Goal: Task Accomplishment & Management: Use online tool/utility

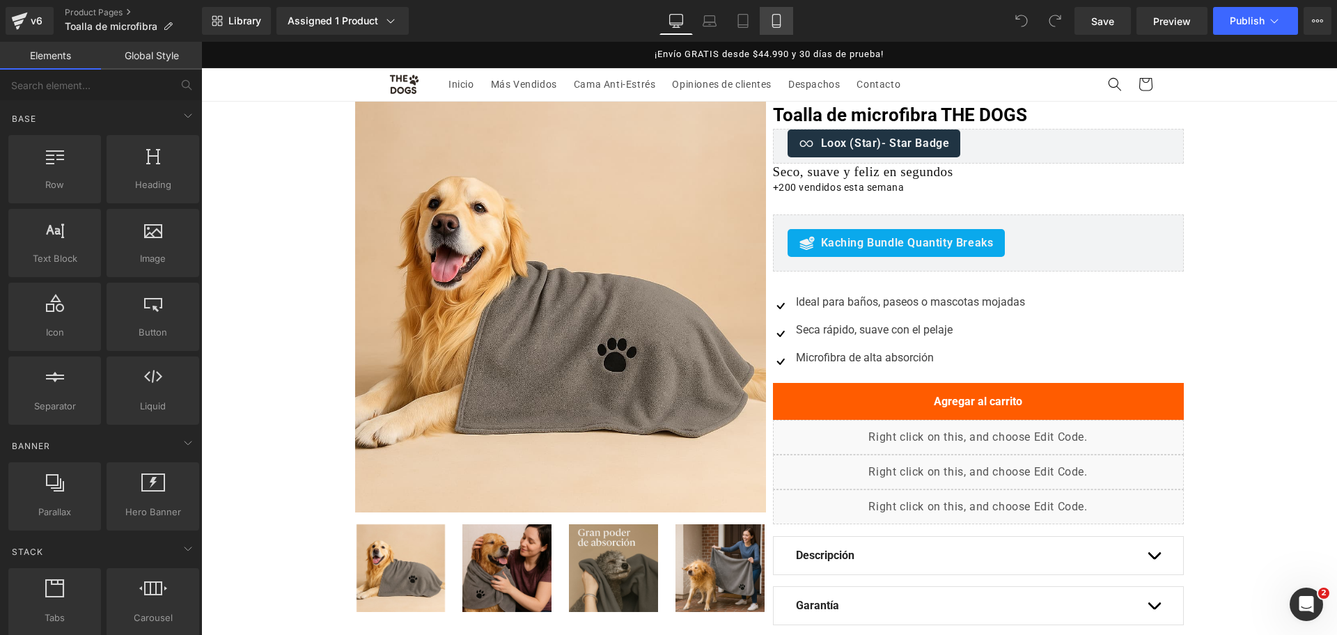
click at [772, 25] on icon at bounding box center [777, 21] width 14 height 14
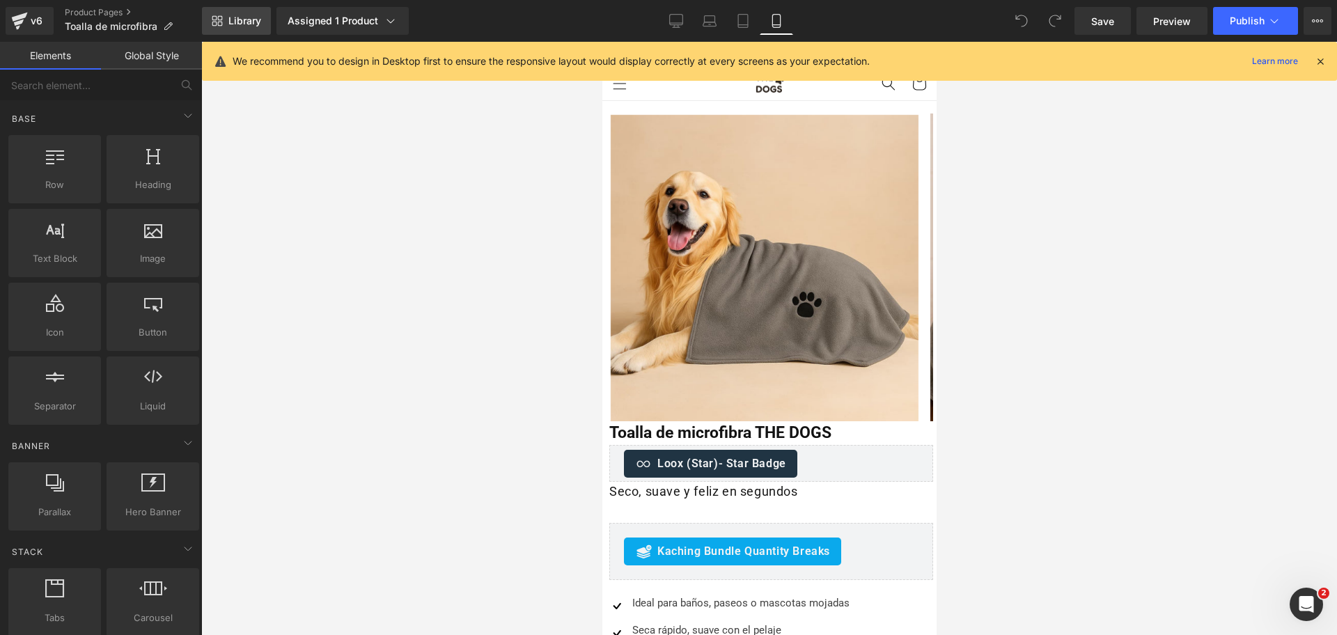
click at [253, 28] on link "Library" at bounding box center [236, 21] width 69 height 28
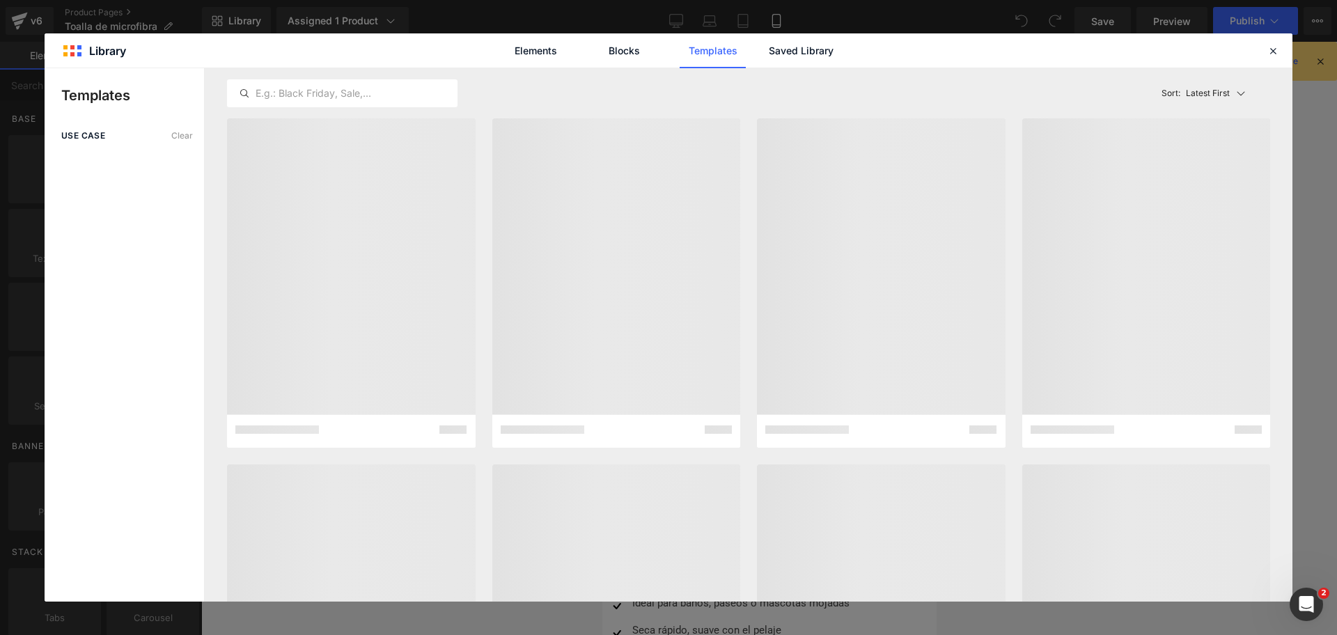
click at [768, 58] on div "Elements Blocks Templates Saved Library" at bounding box center [669, 50] width 354 height 35
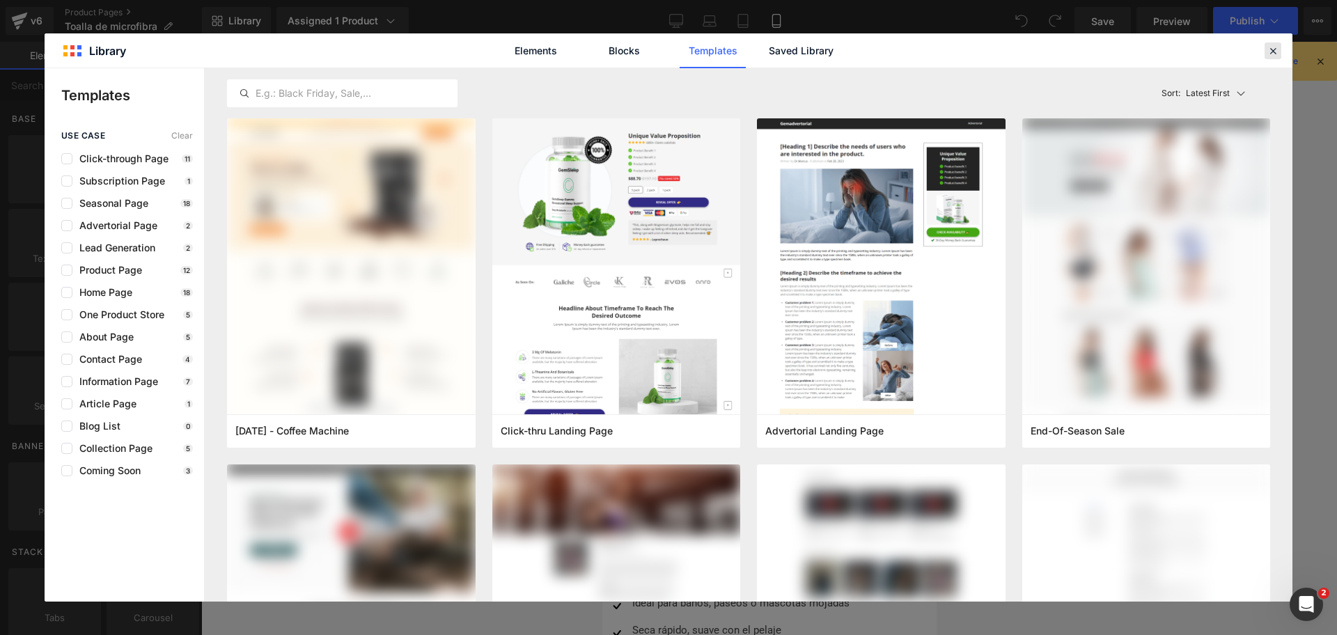
click at [1268, 48] on icon at bounding box center [1273, 51] width 13 height 13
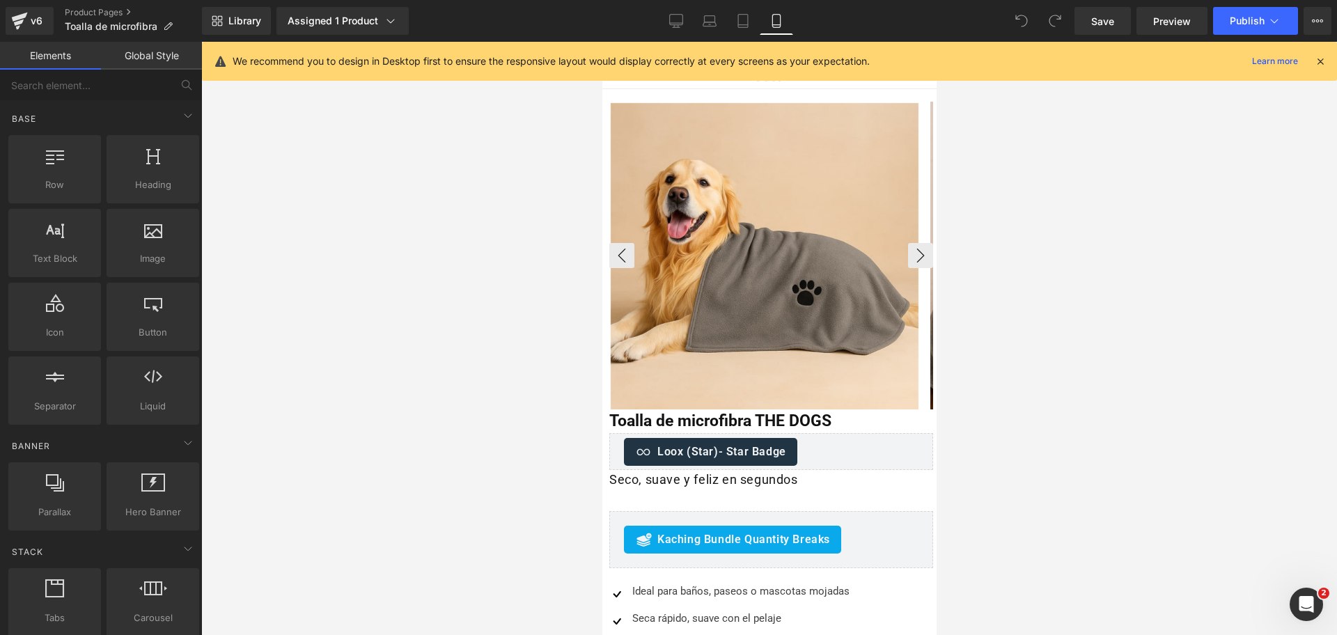
scroll to position [174, 0]
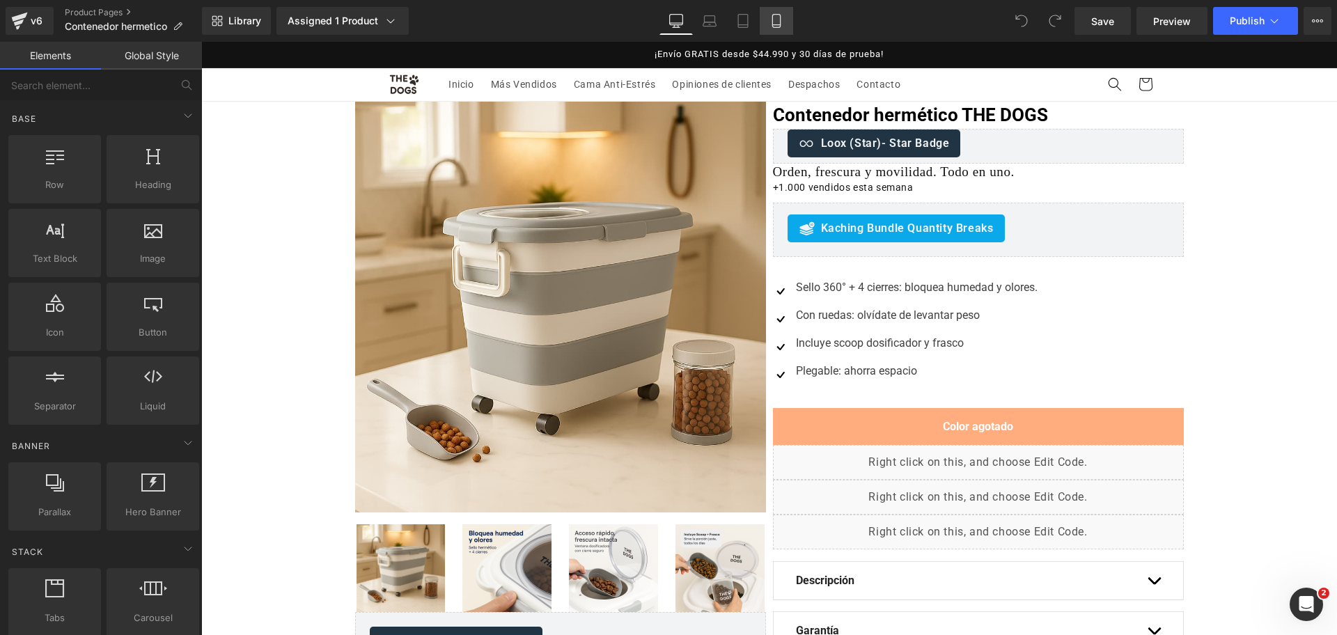
click at [792, 27] on link "Mobile" at bounding box center [776, 21] width 33 height 28
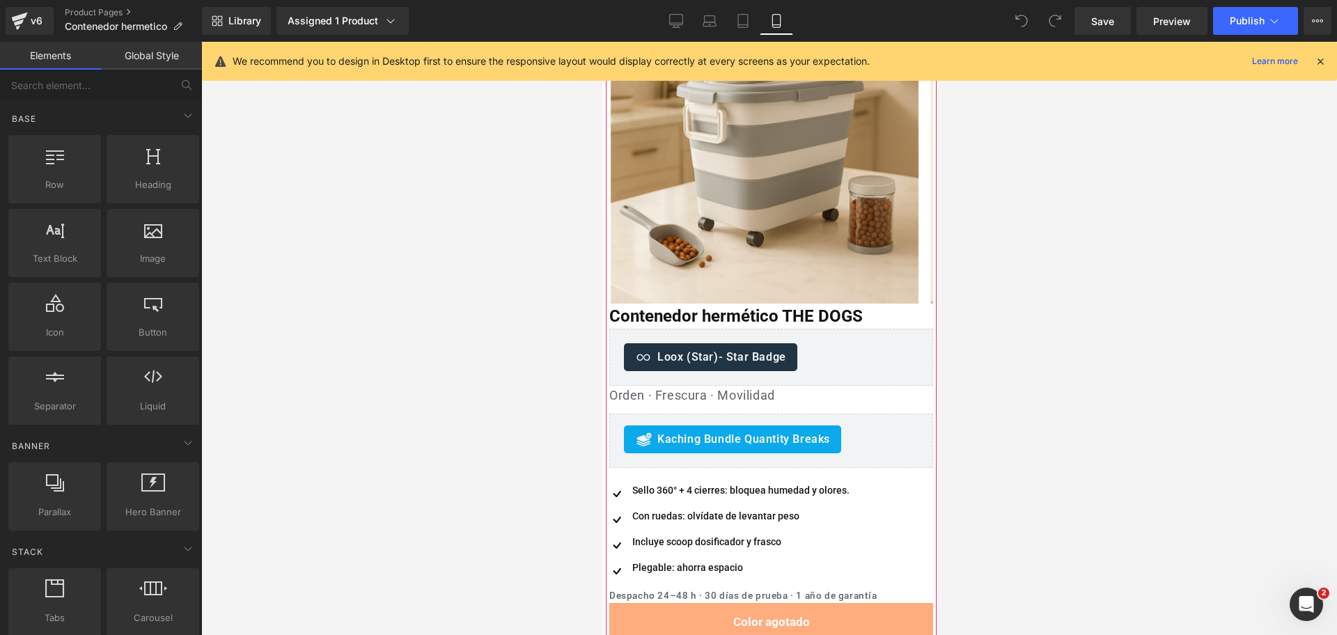
scroll to position [348, 0]
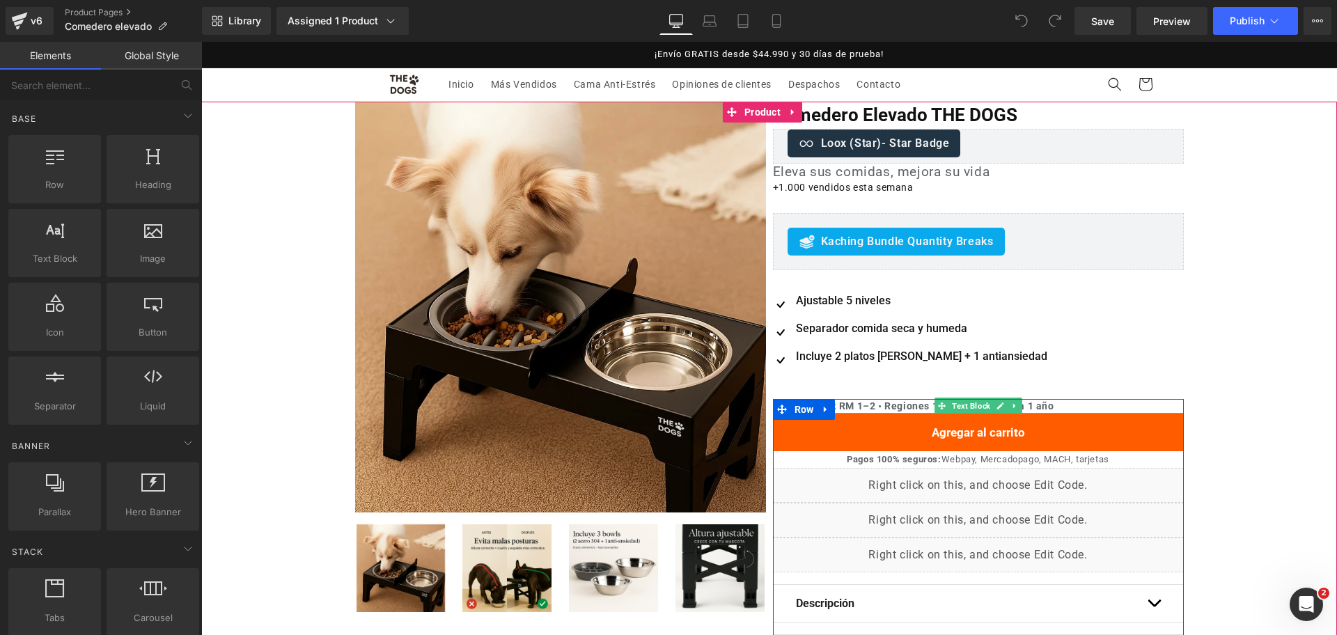
click at [865, 407] on b "Llega rápido: RM 1–2 • Regiones 1–3 días • Garantía 1 año" at bounding box center [913, 405] width 281 height 11
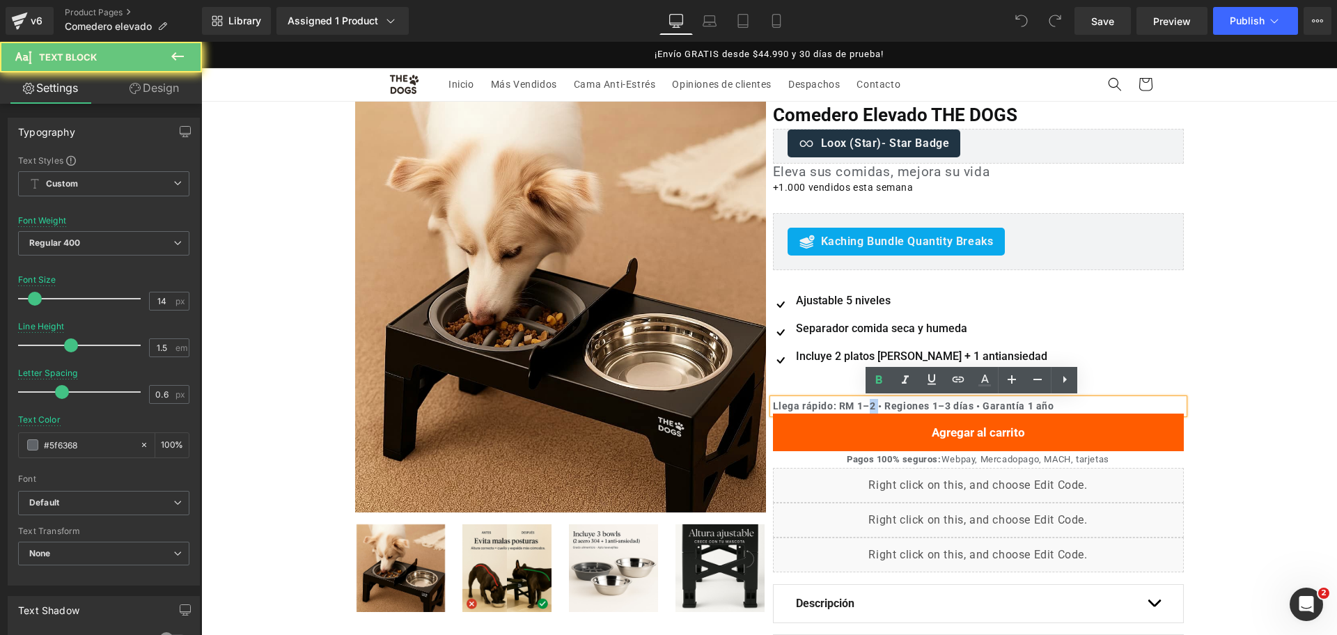
click at [866, 406] on b "Llega rápido: RM 1–2 • Regiones 1–3 días • Garantía 1 año" at bounding box center [913, 405] width 281 height 11
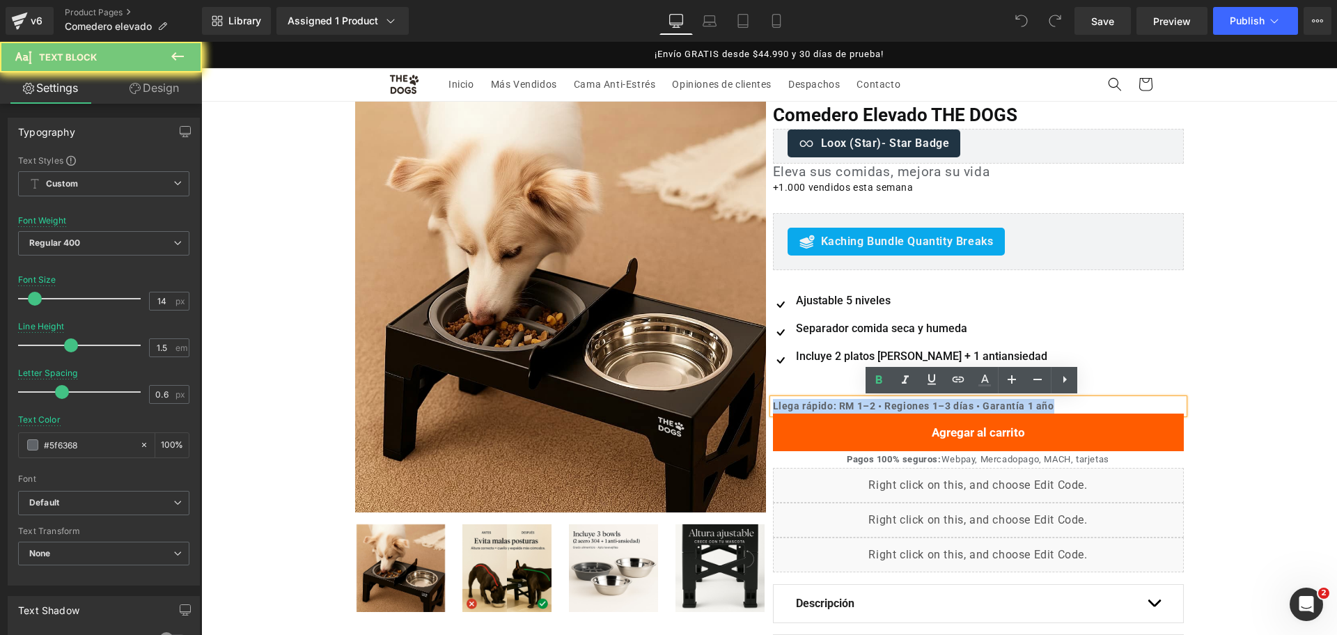
click at [866, 406] on b "Llega rápido: RM 1–2 • Regiones 1–3 días • Garantía 1 año" at bounding box center [913, 405] width 281 height 11
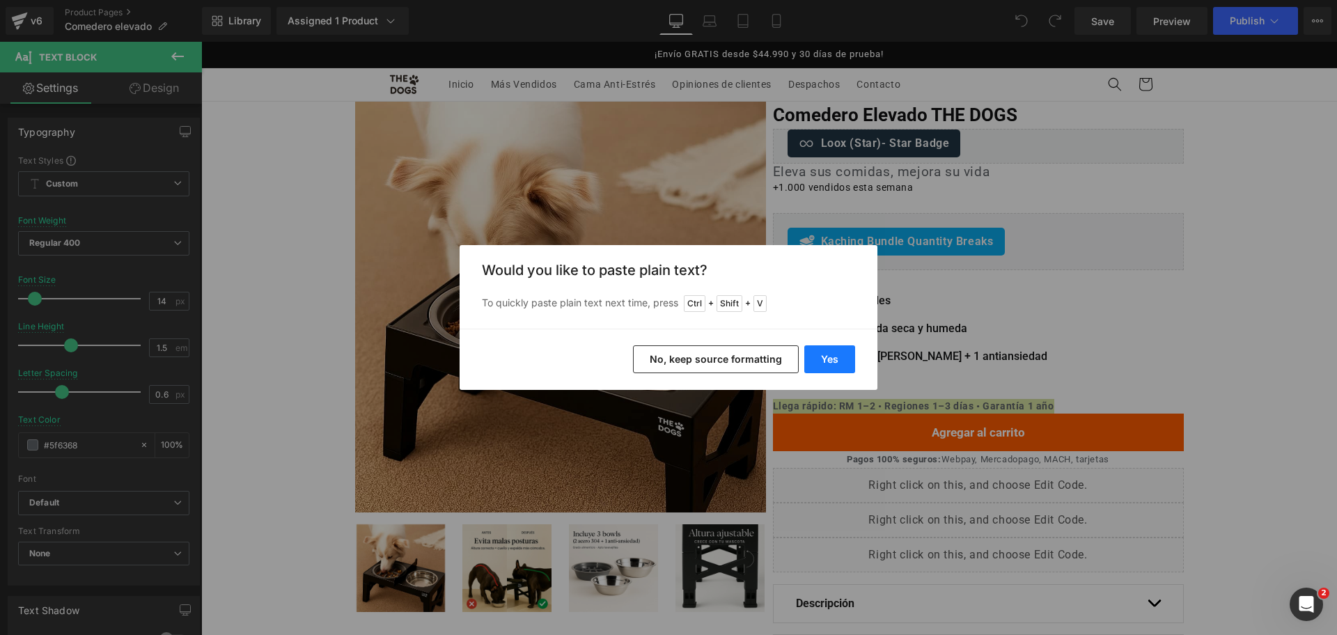
click at [844, 370] on button "Yes" at bounding box center [829, 359] width 51 height 28
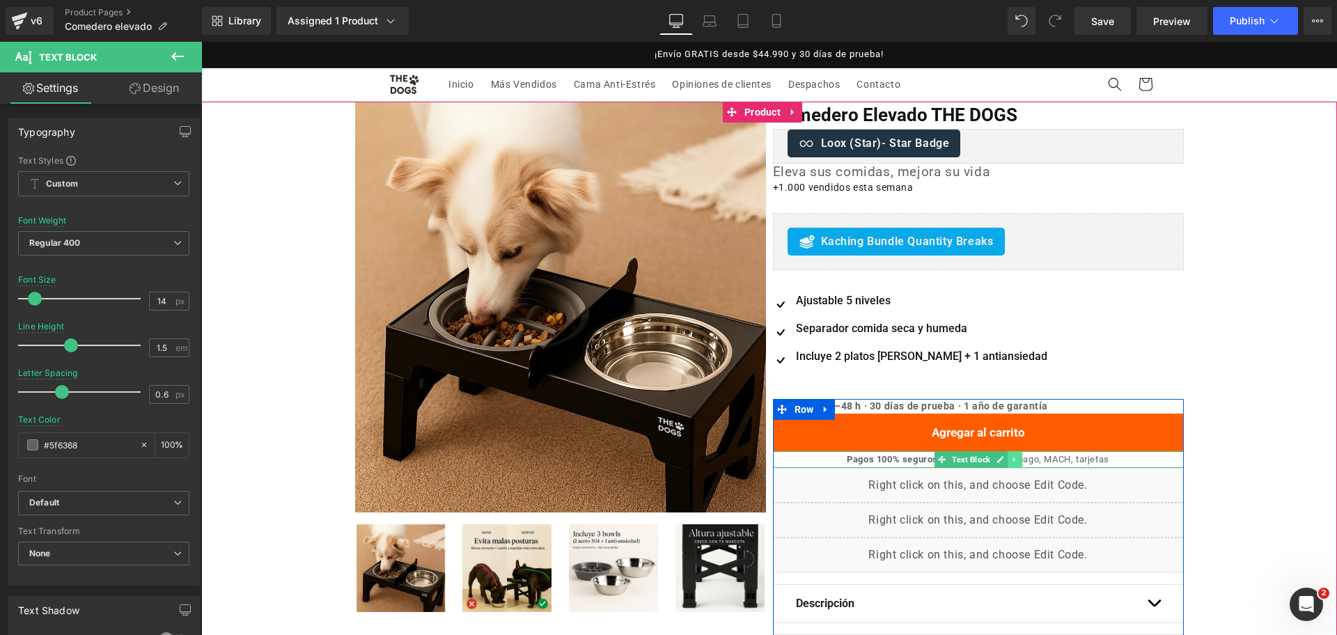
click at [1011, 462] on icon at bounding box center [1015, 460] width 8 height 8
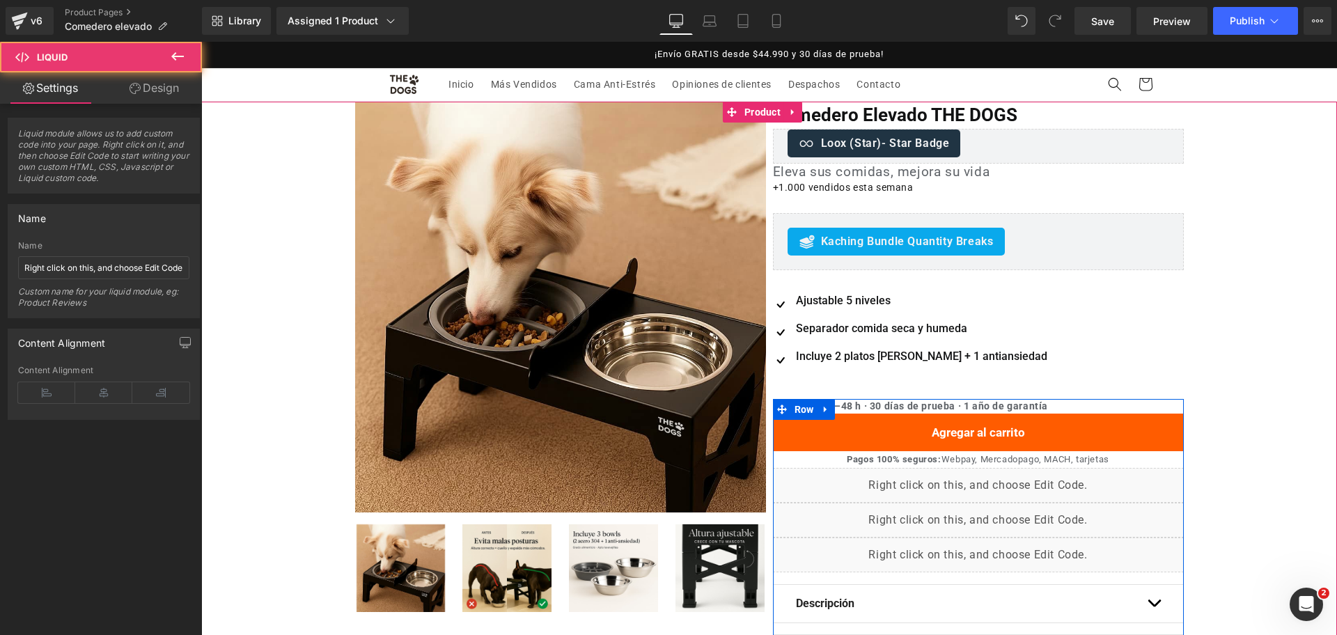
click at [1016, 468] on div "Liquid" at bounding box center [978, 485] width 411 height 35
click at [1297, 419] on div "Oferta (P) Image ‹" at bounding box center [769, 418] width 1136 height 633
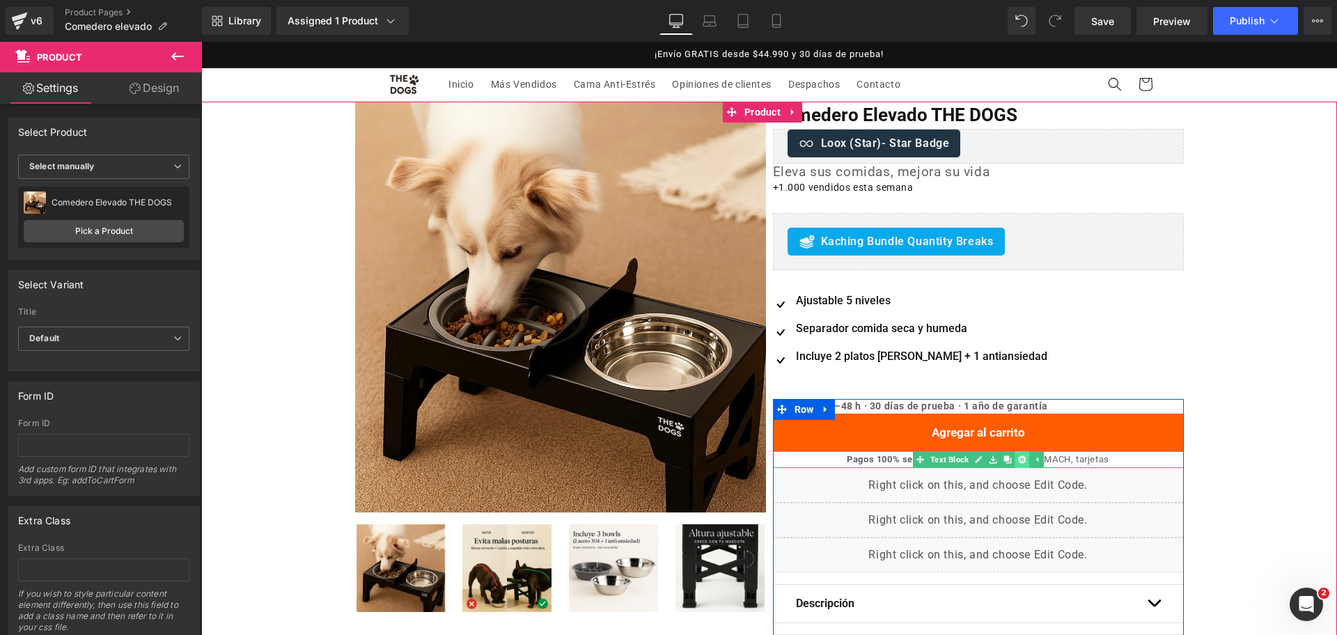
click at [1018, 460] on icon at bounding box center [1022, 460] width 8 height 8
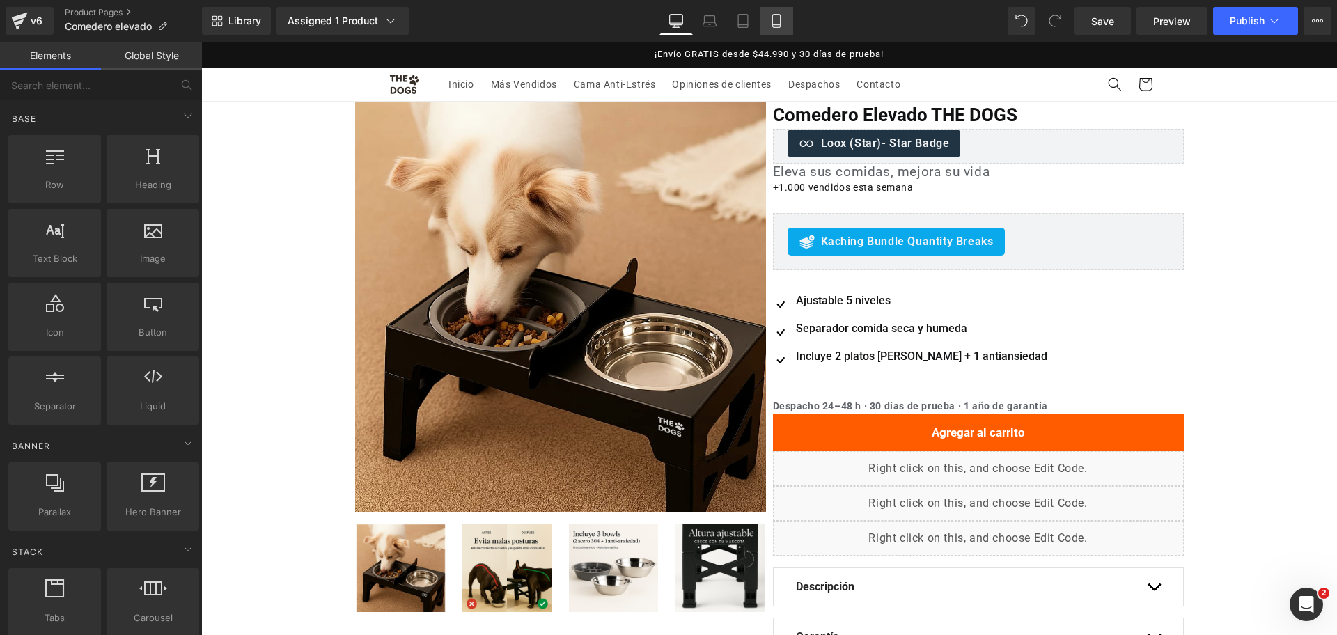
click at [778, 21] on icon at bounding box center [777, 21] width 14 height 14
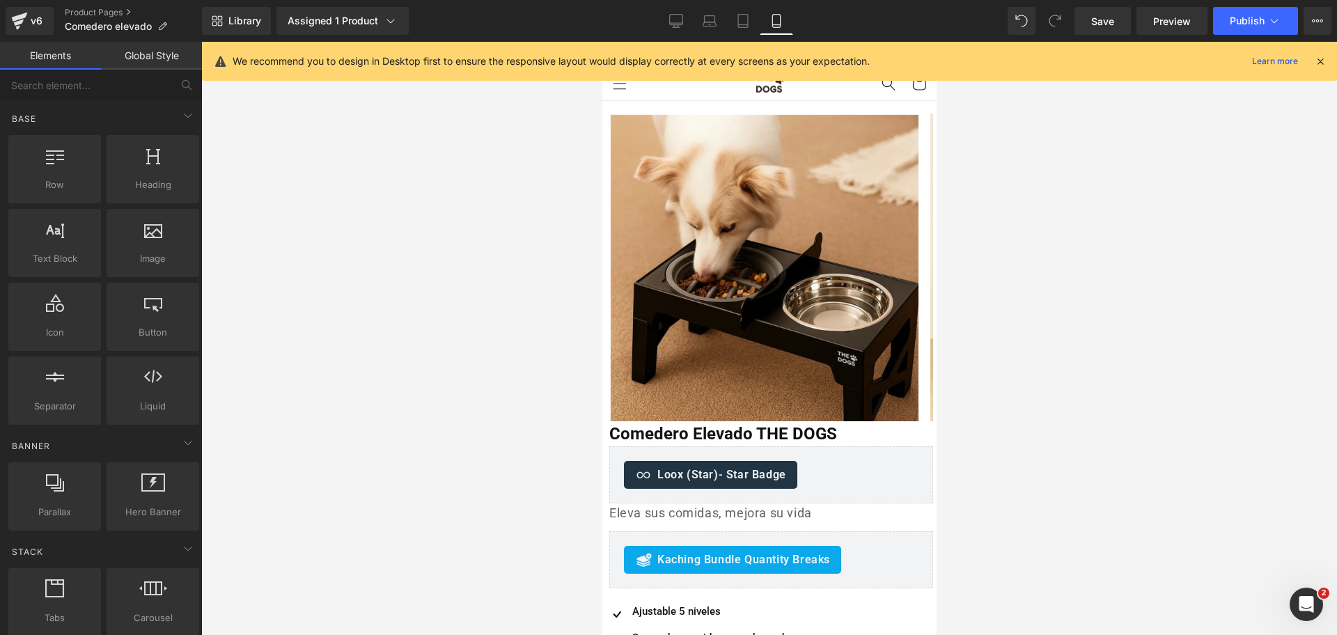
click at [1240, 36] on div "Library Assigned 1 Product Product Preview Comedero Elevado THE DOGS Manage ass…" at bounding box center [769, 21] width 1135 height 42
click at [1244, 28] on button "Publish" at bounding box center [1255, 21] width 85 height 28
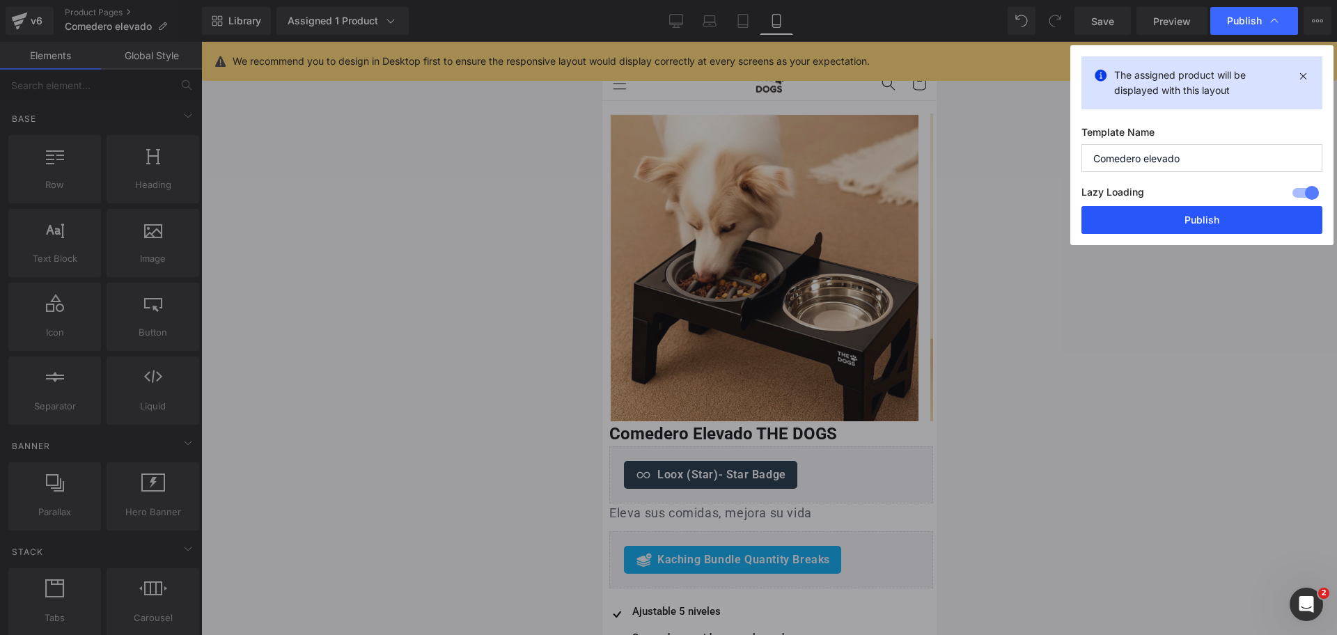
click at [1243, 214] on button "Publish" at bounding box center [1202, 220] width 241 height 28
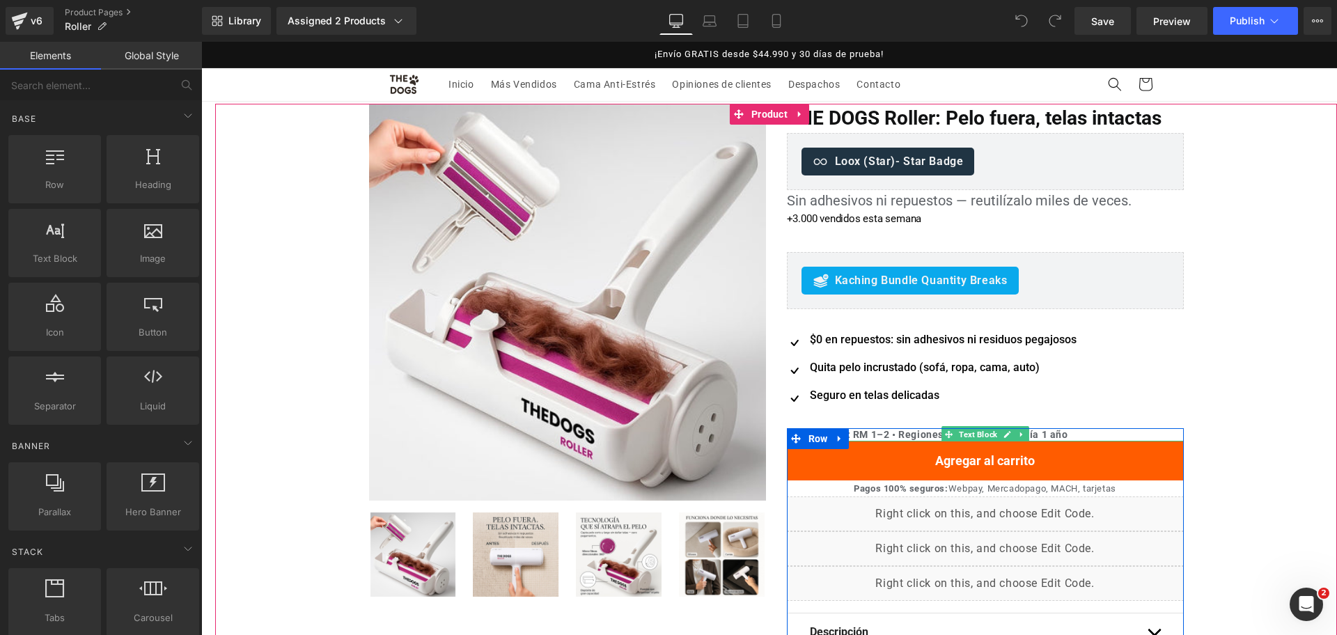
click at [872, 434] on b "Llega rápido: RM 1–2 • Regiones 1–3 días • Garantía 1 año" at bounding box center [927, 434] width 281 height 11
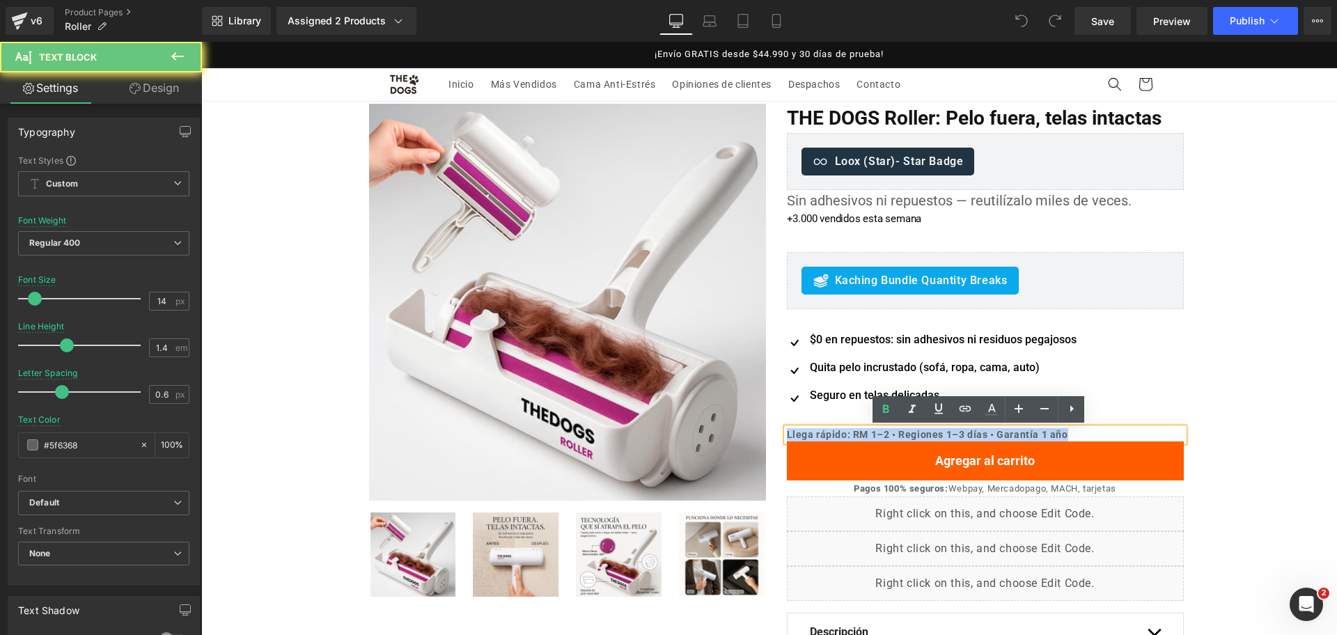
click at [872, 434] on b "Llega rápido: RM 1–2 • Regiones 1–3 días • Garantía 1 año" at bounding box center [927, 434] width 281 height 11
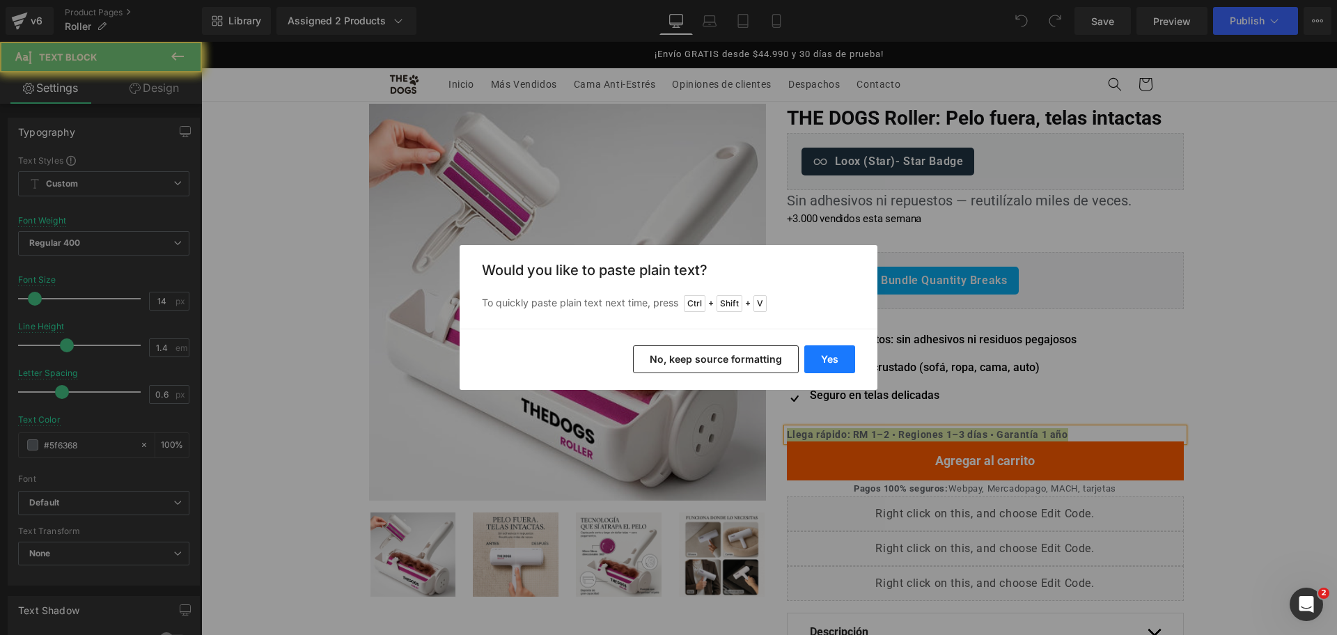
click at [854, 363] on button "Yes" at bounding box center [829, 359] width 51 height 28
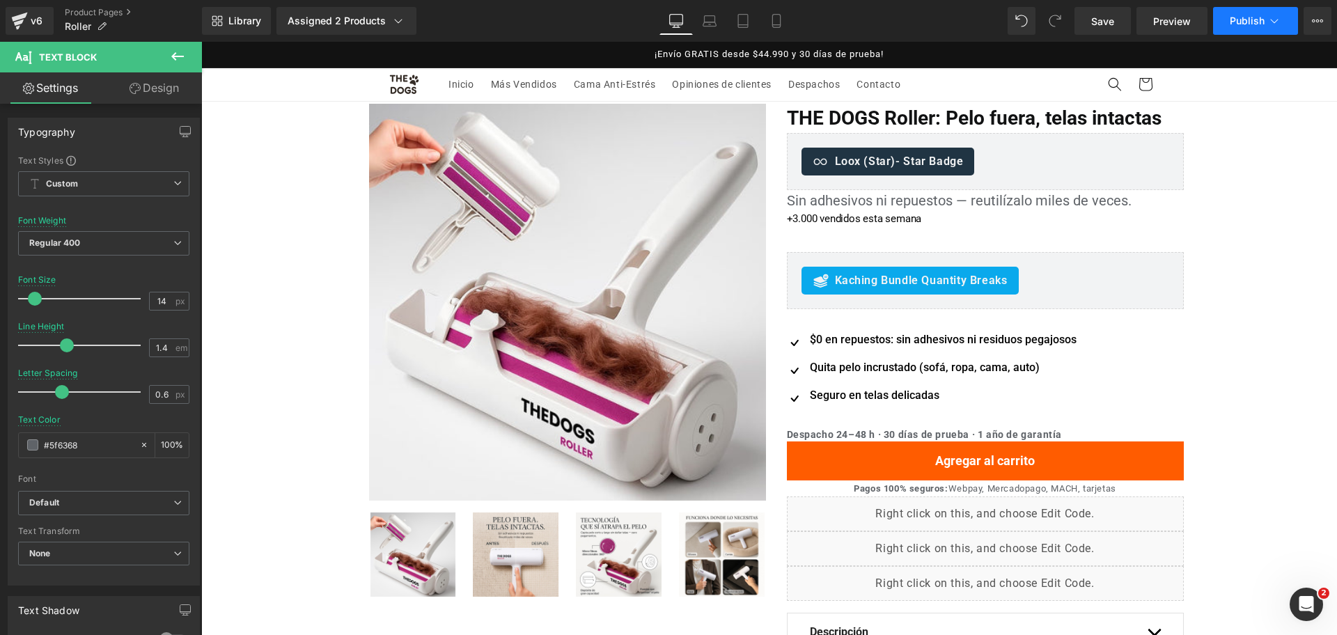
click at [1236, 13] on button "Publish" at bounding box center [1255, 21] width 85 height 28
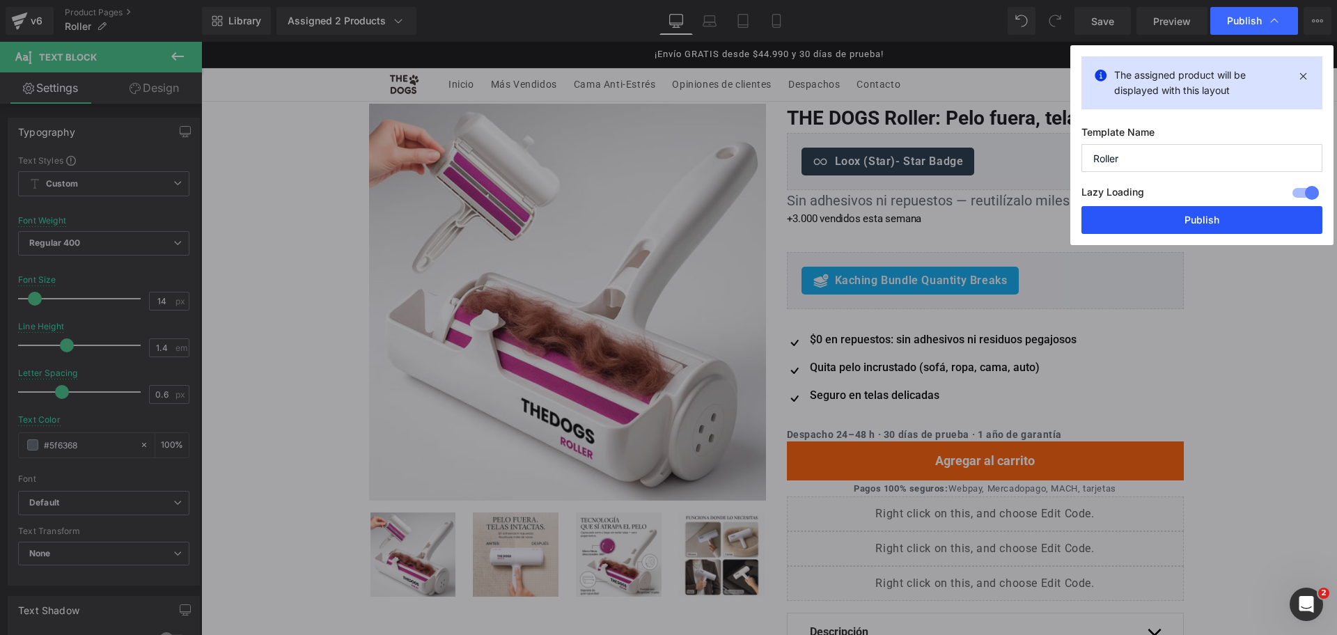
click at [1194, 215] on button "Publish" at bounding box center [1202, 220] width 241 height 28
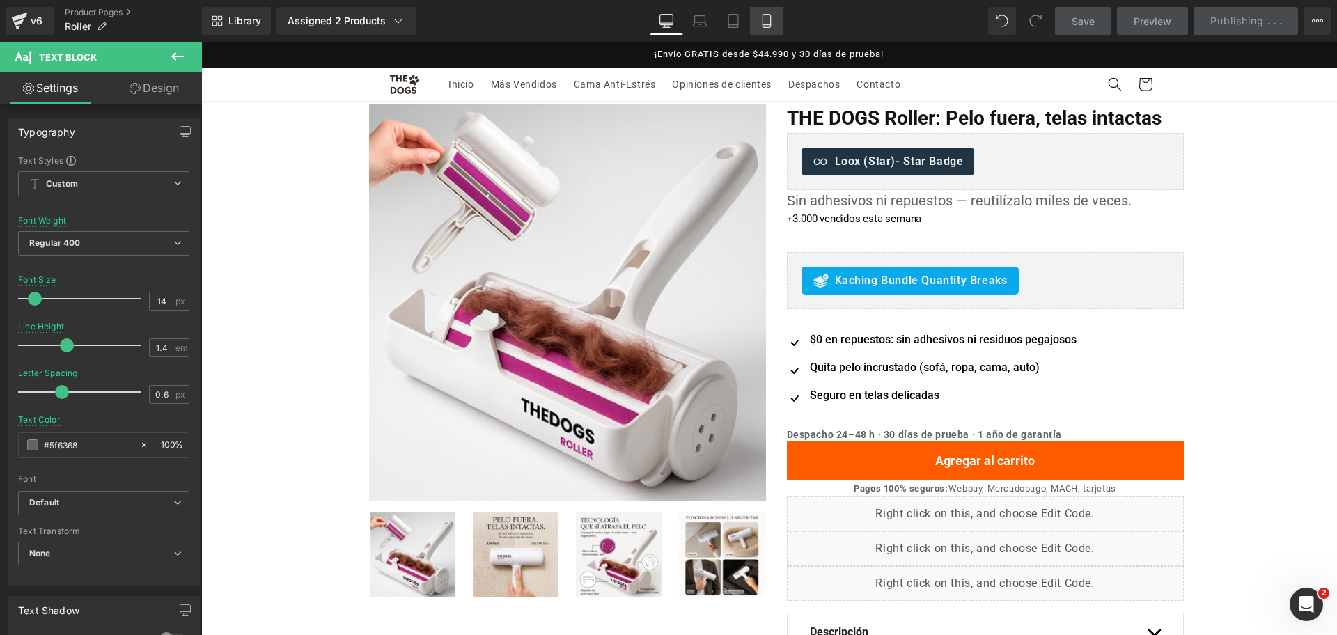
drag, startPoint x: 983, startPoint y: 177, endPoint x: 766, endPoint y: 23, distance: 265.7
click at [766, 23] on icon at bounding box center [767, 21] width 14 height 14
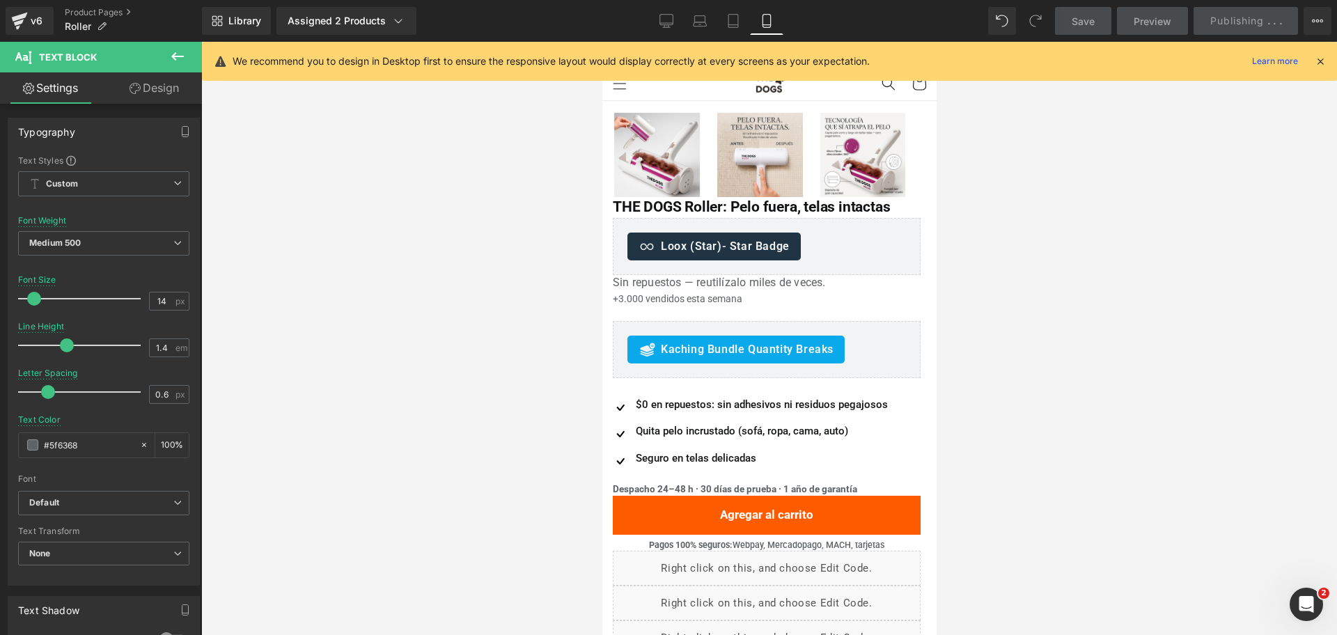
scroll to position [237, 0]
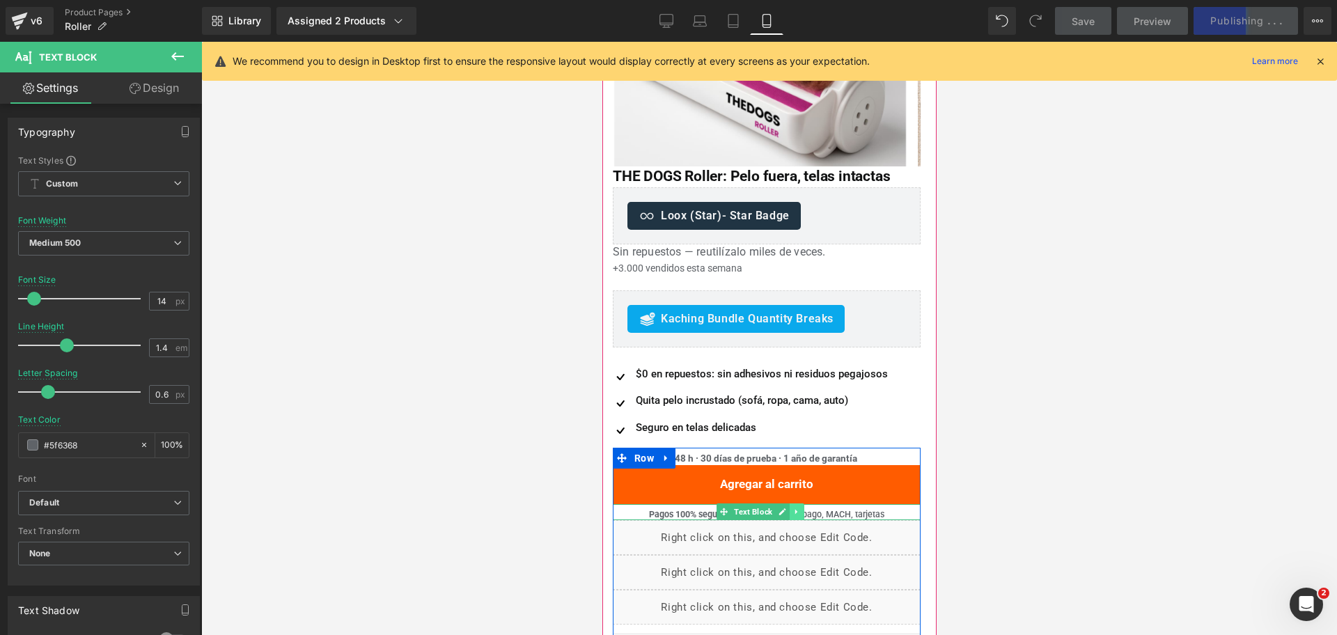
click at [789, 513] on link at bounding box center [796, 512] width 15 height 17
click at [802, 515] on icon at bounding box center [804, 512] width 8 height 8
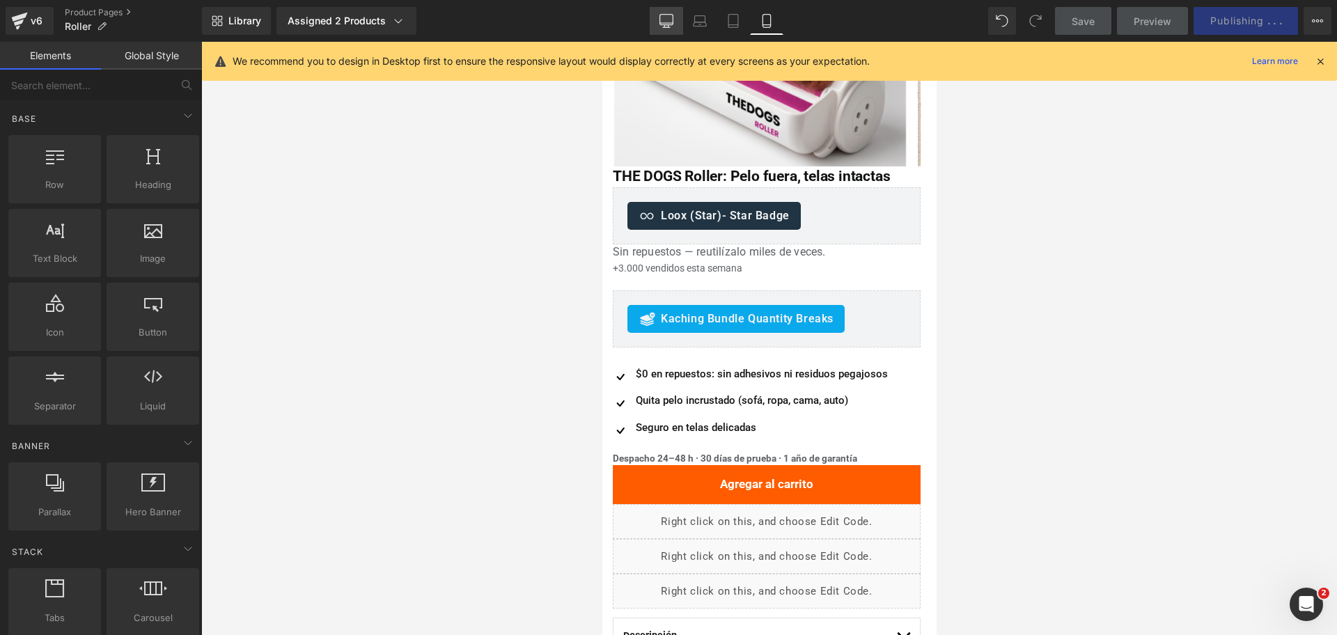
click at [669, 12] on link "Desktop" at bounding box center [666, 21] width 33 height 28
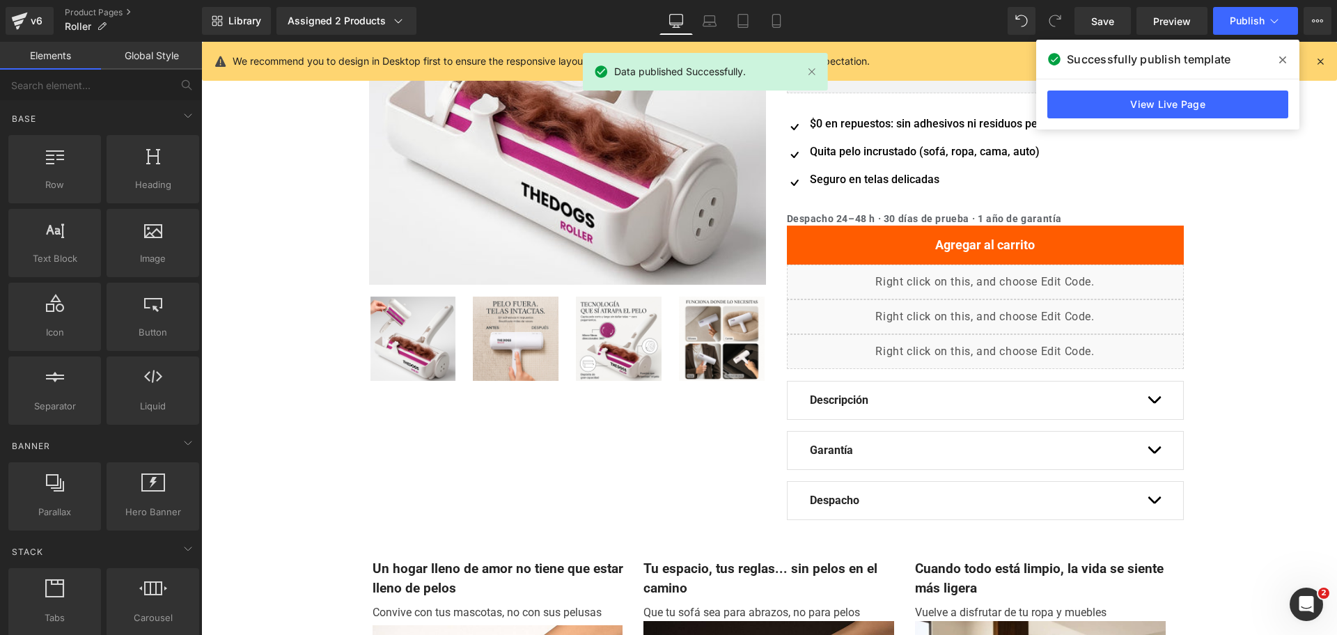
scroll to position [72, 0]
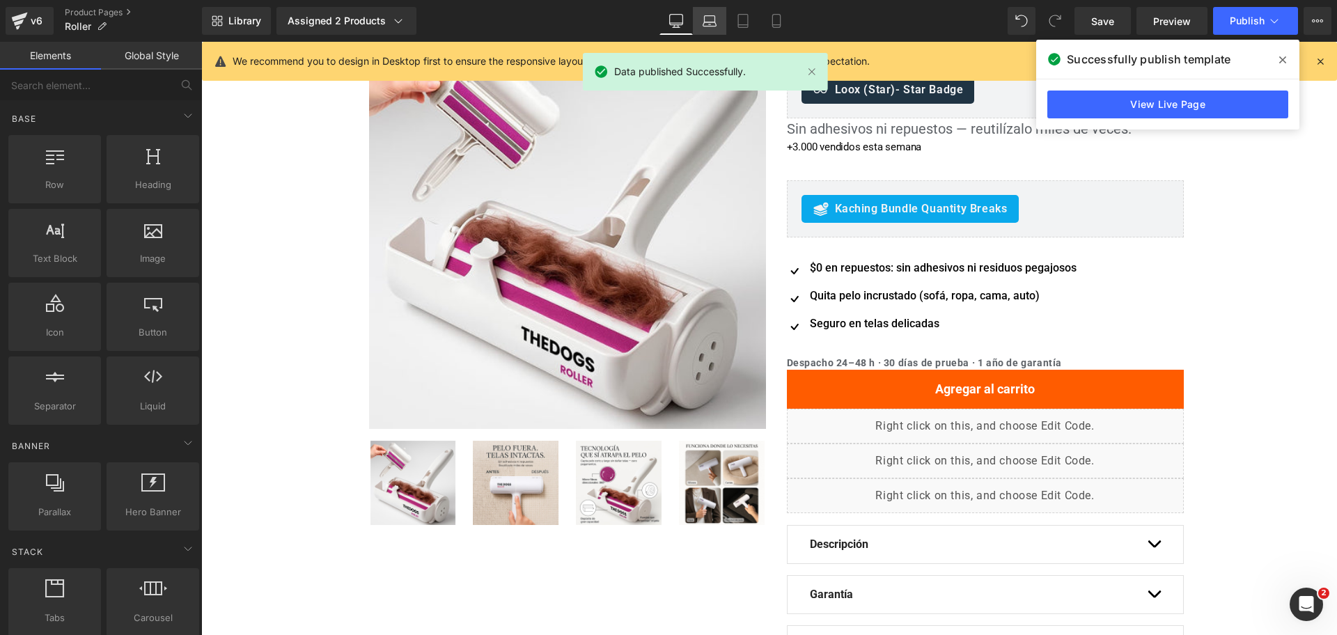
click at [700, 23] on link "Laptop" at bounding box center [709, 21] width 33 height 28
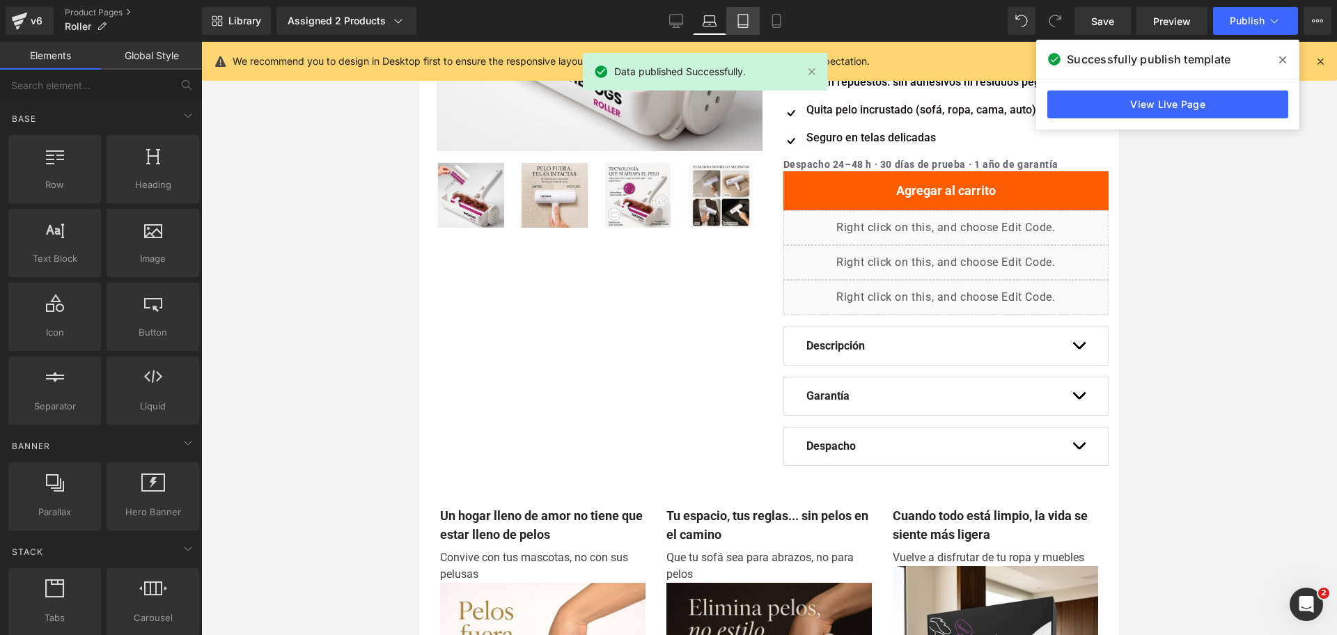
click at [736, 16] on icon at bounding box center [743, 21] width 14 height 14
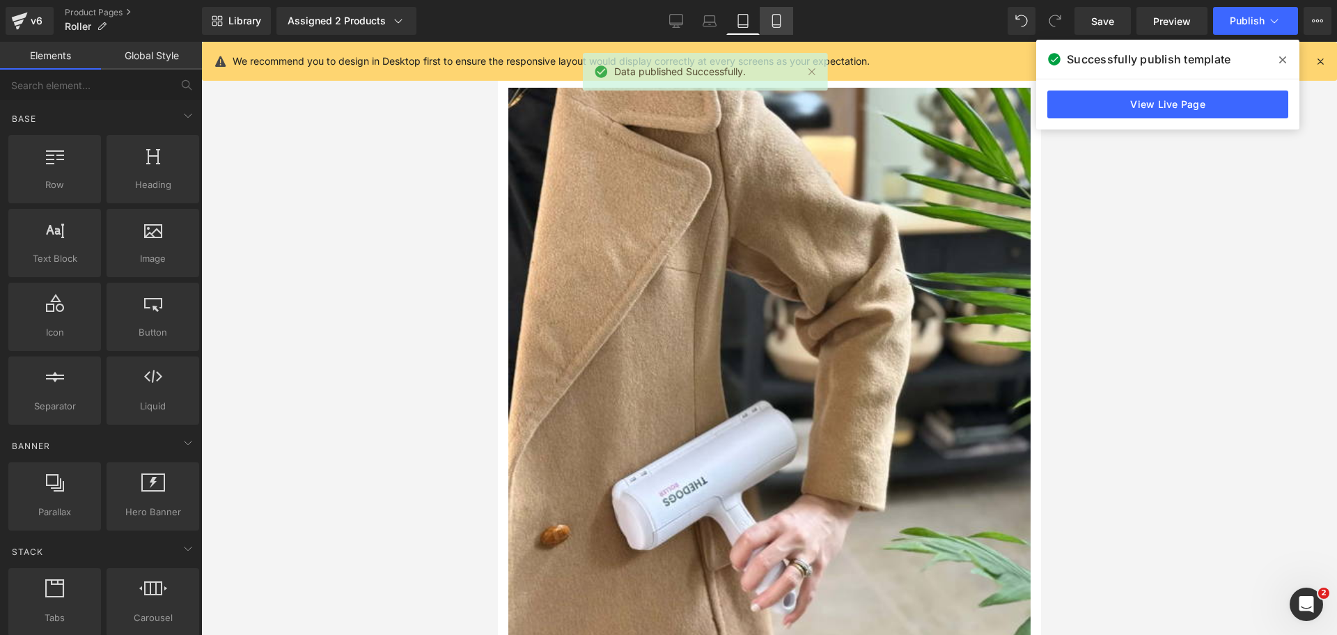
click at [782, 20] on icon at bounding box center [777, 21] width 14 height 14
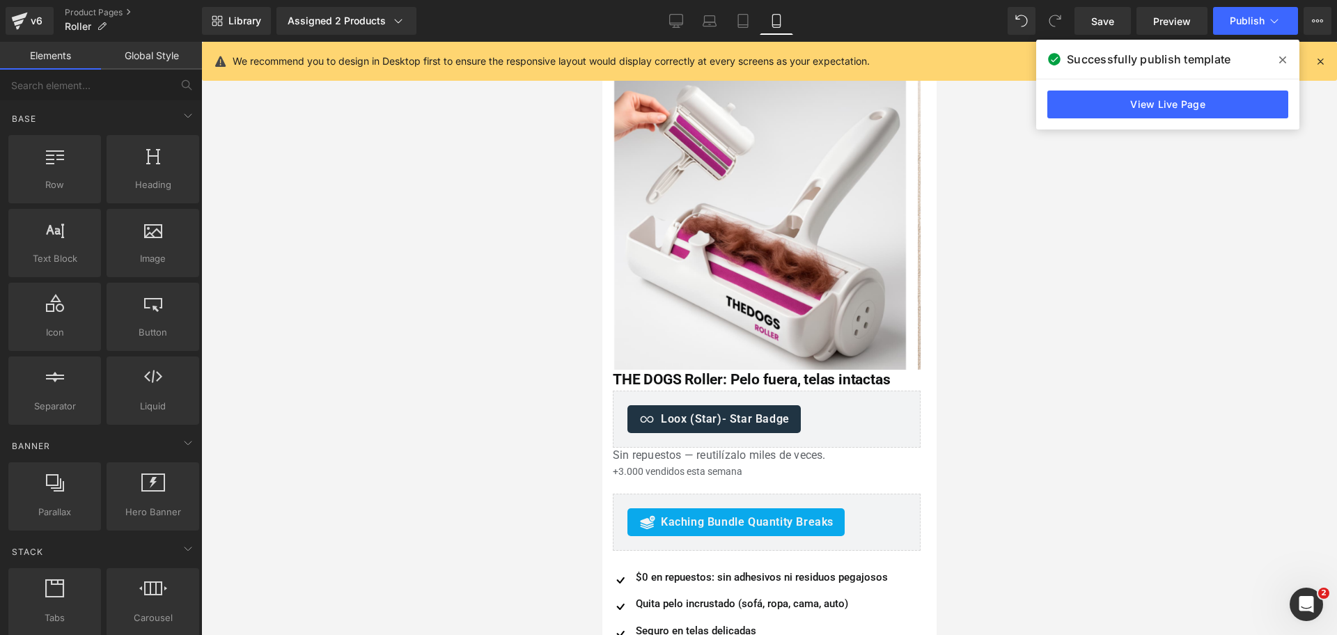
scroll to position [0, 0]
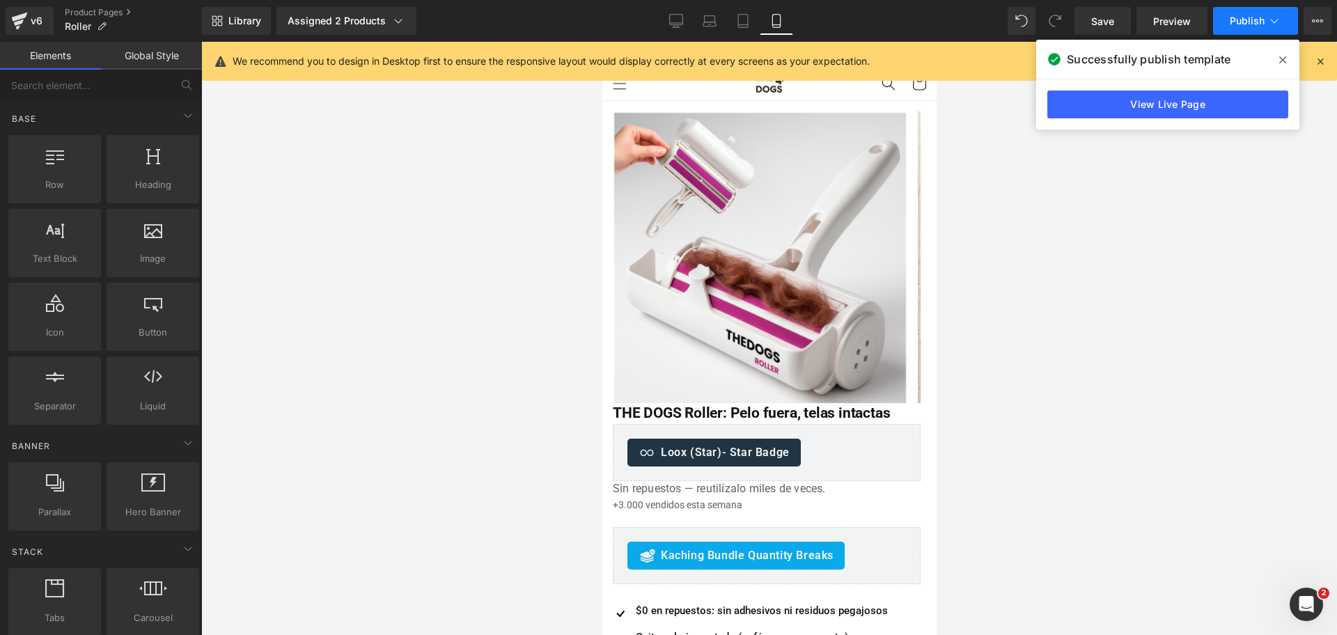
click at [1266, 17] on button "Publish" at bounding box center [1255, 21] width 85 height 28
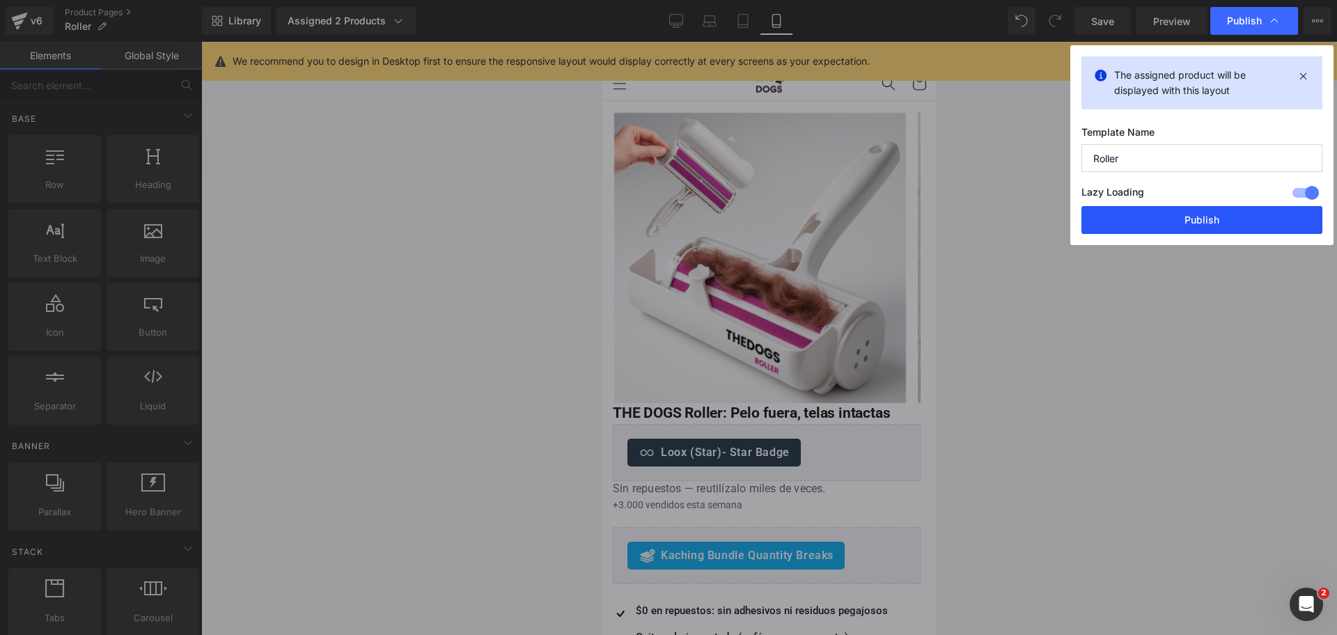
click at [1188, 226] on button "Publish" at bounding box center [1202, 220] width 241 height 28
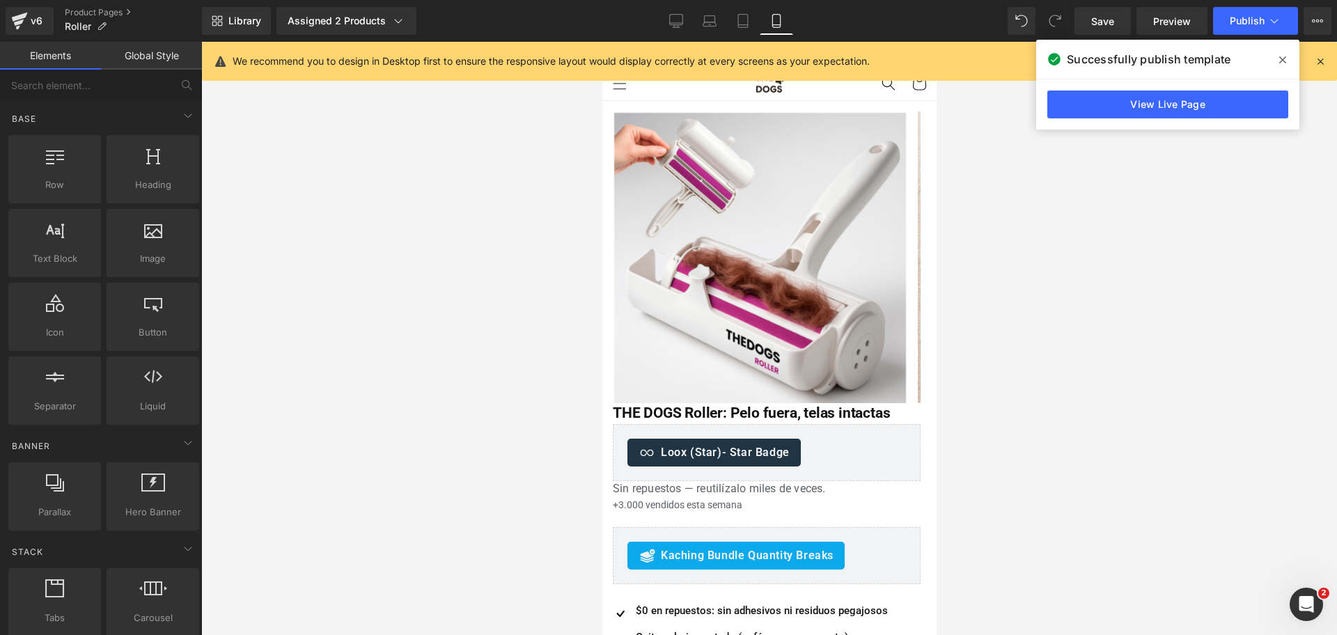
scroll to position [261, 0]
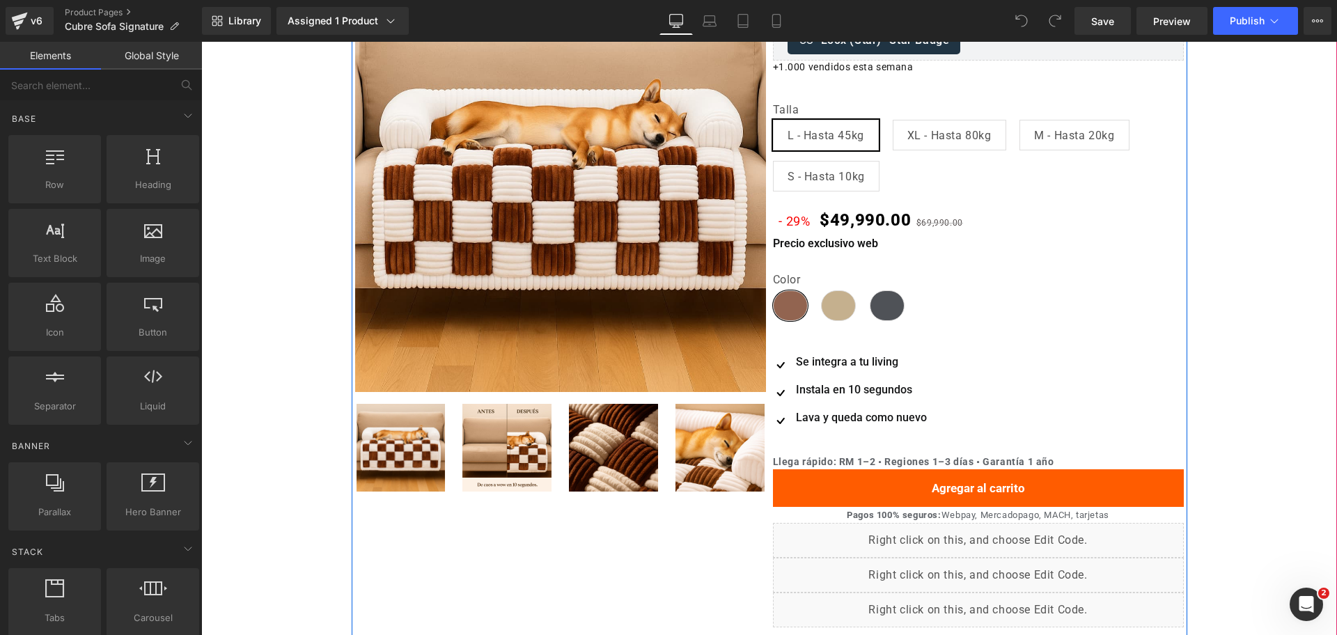
scroll to position [261, 0]
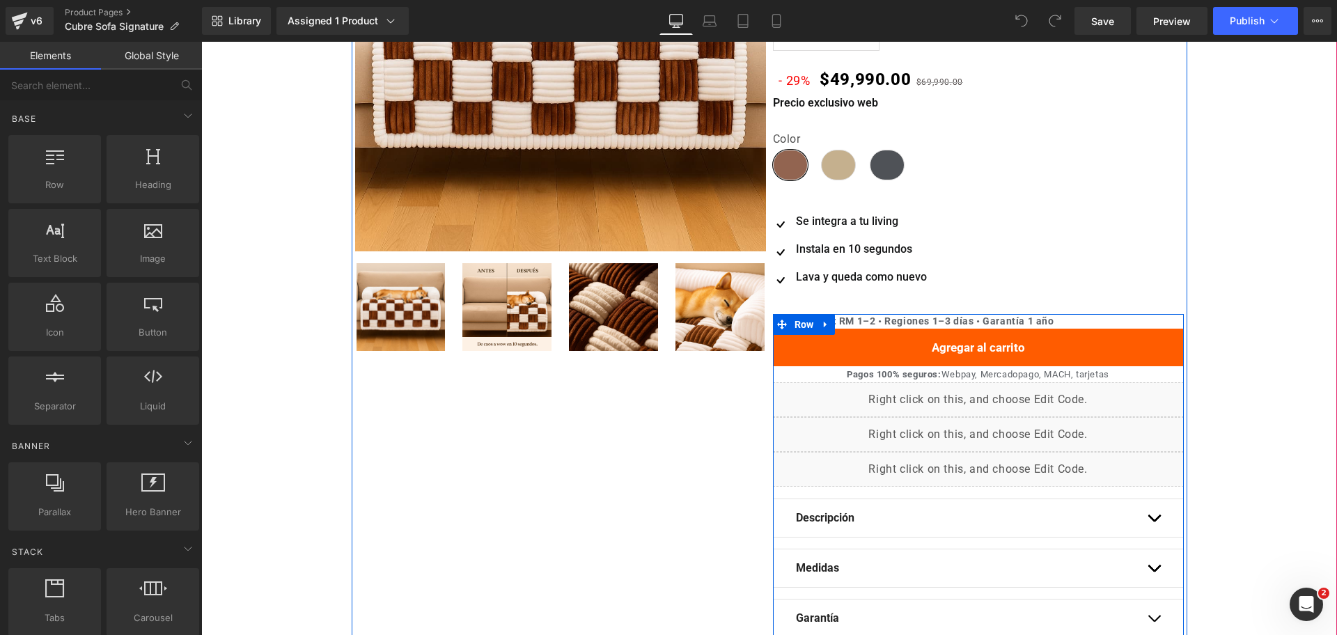
click at [840, 318] on b "Llega rápido: RM 1–2 • Regiones 1–3 días • Garantía 1 año" at bounding box center [913, 321] width 281 height 11
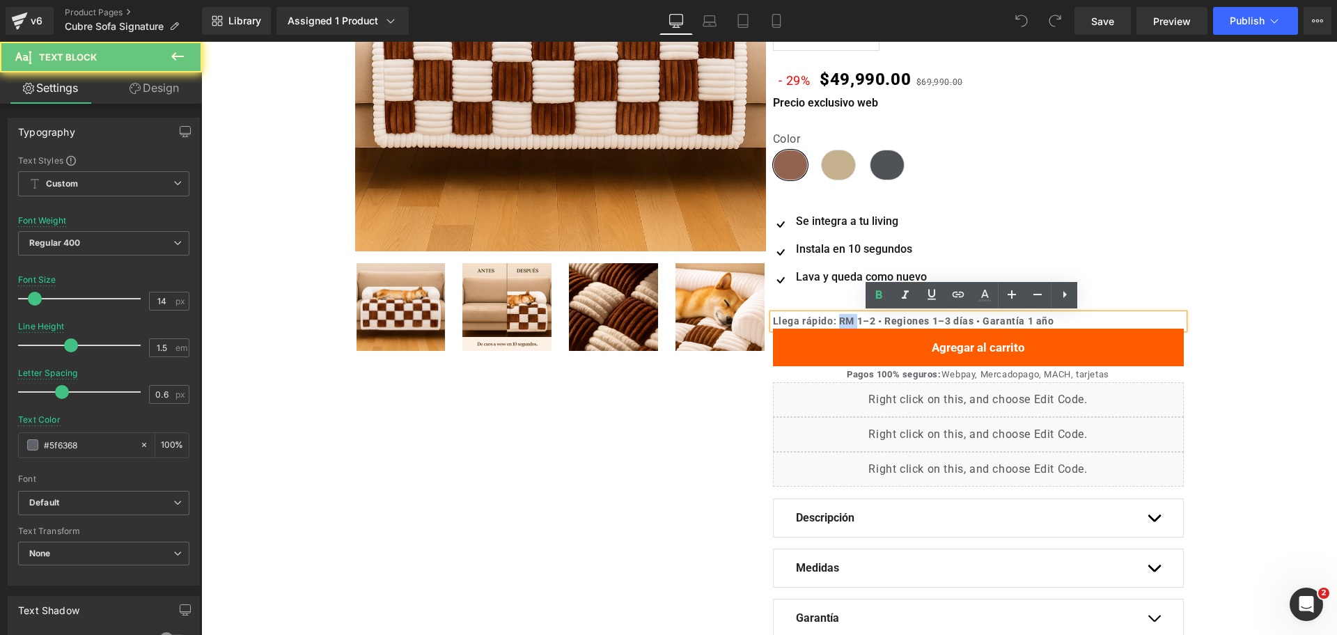
click at [840, 318] on b "Llega rápido: RM 1–2 • Regiones 1–3 días • Garantía 1 año" at bounding box center [913, 321] width 281 height 11
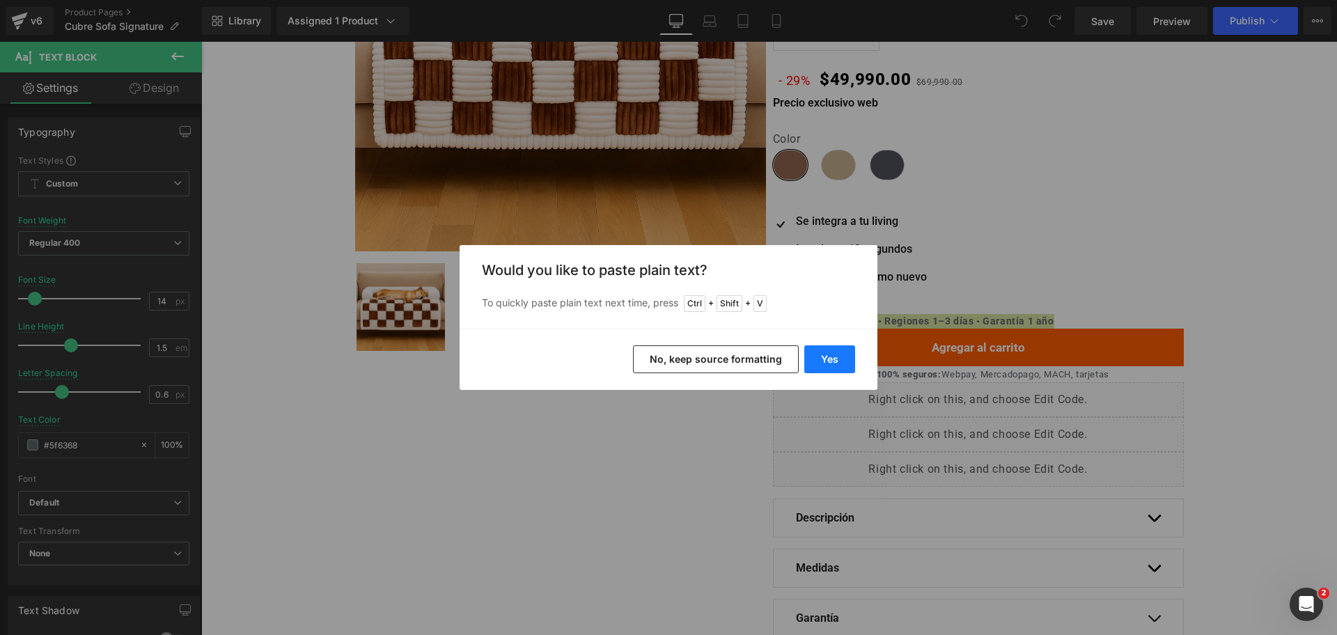
click at [843, 357] on button "Yes" at bounding box center [829, 359] width 51 height 28
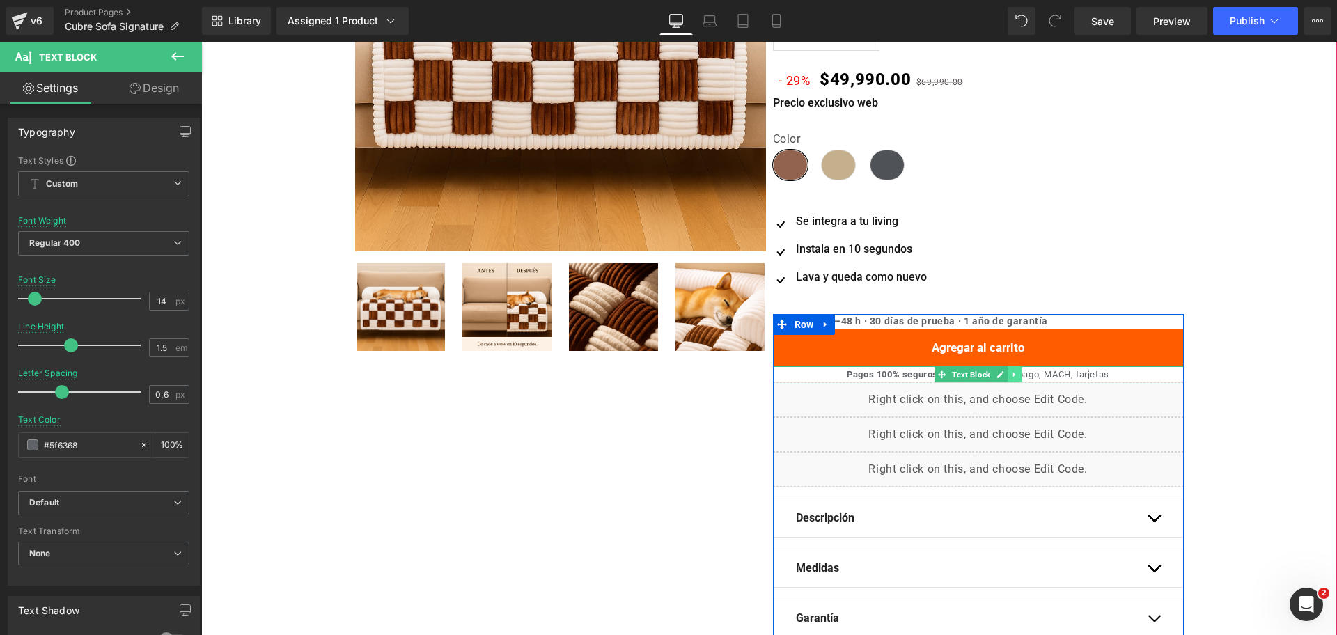
click at [1011, 373] on icon at bounding box center [1015, 375] width 8 height 8
click at [1015, 374] on link at bounding box center [1022, 374] width 15 height 17
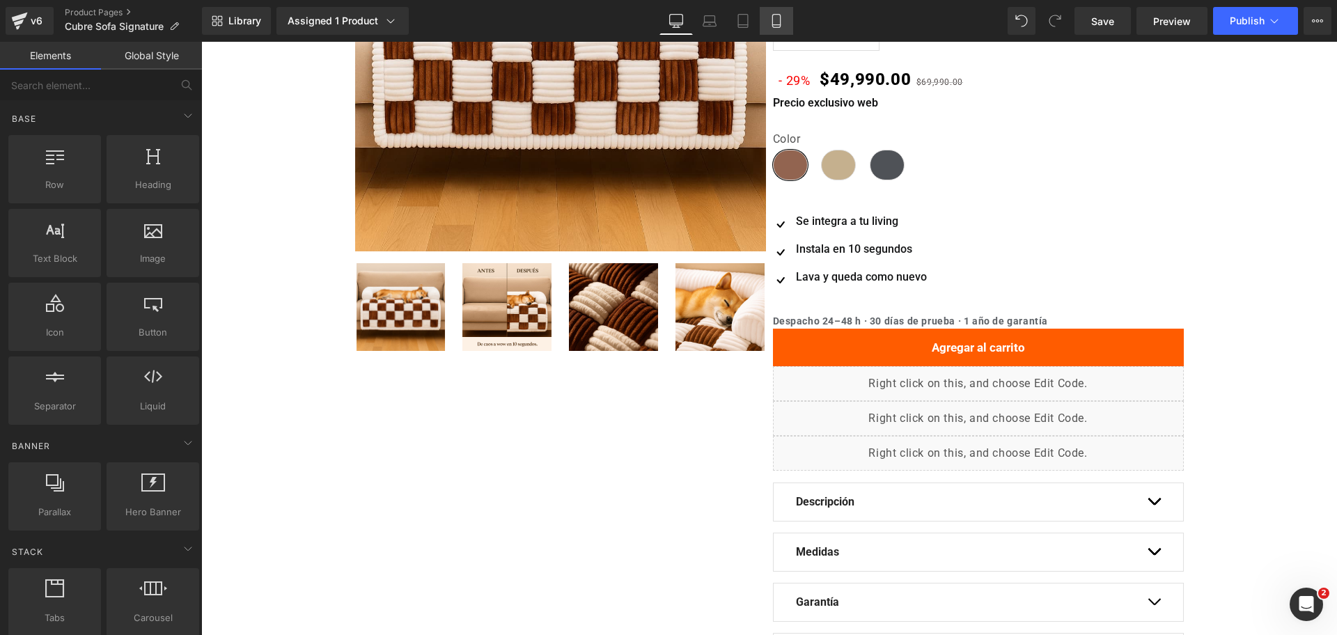
click at [782, 29] on link "Mobile" at bounding box center [776, 21] width 33 height 28
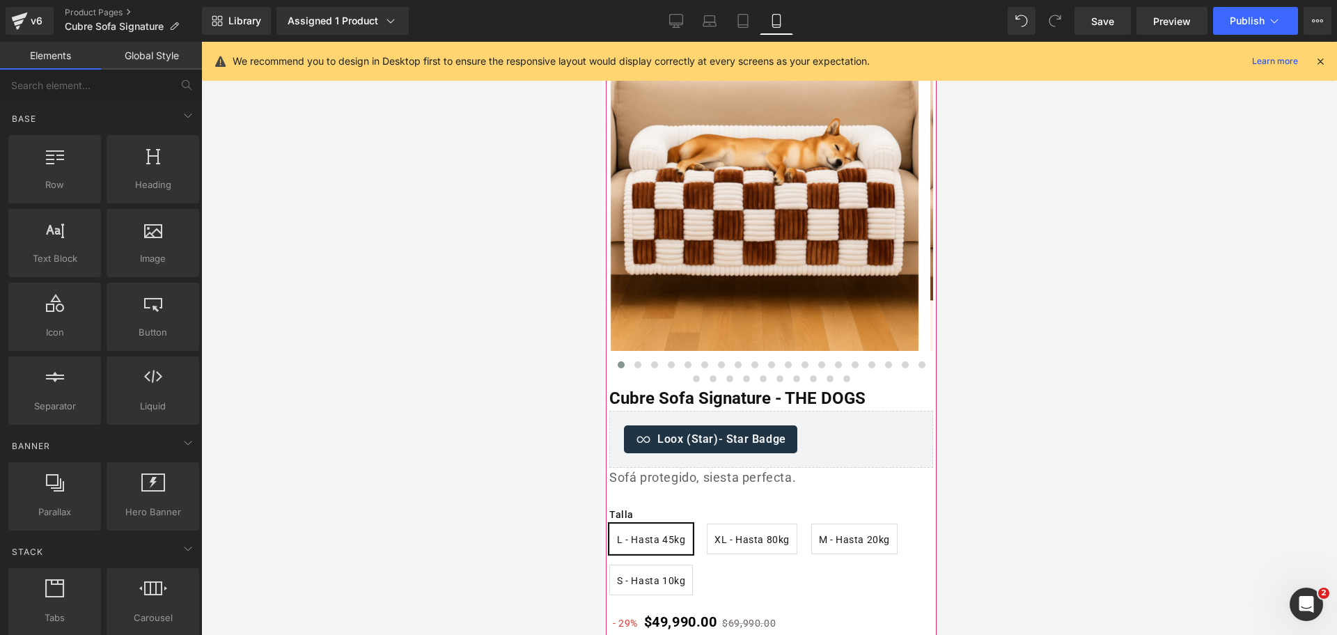
scroll to position [0, 0]
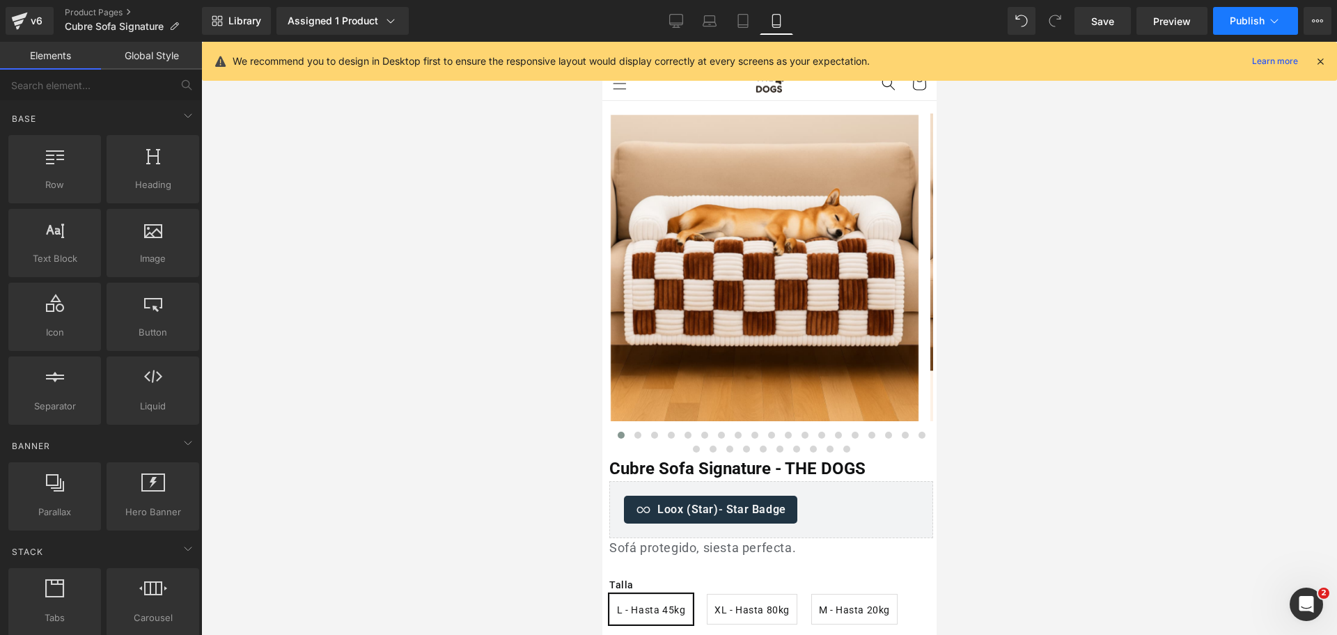
click at [1222, 27] on button "Publish" at bounding box center [1255, 21] width 85 height 28
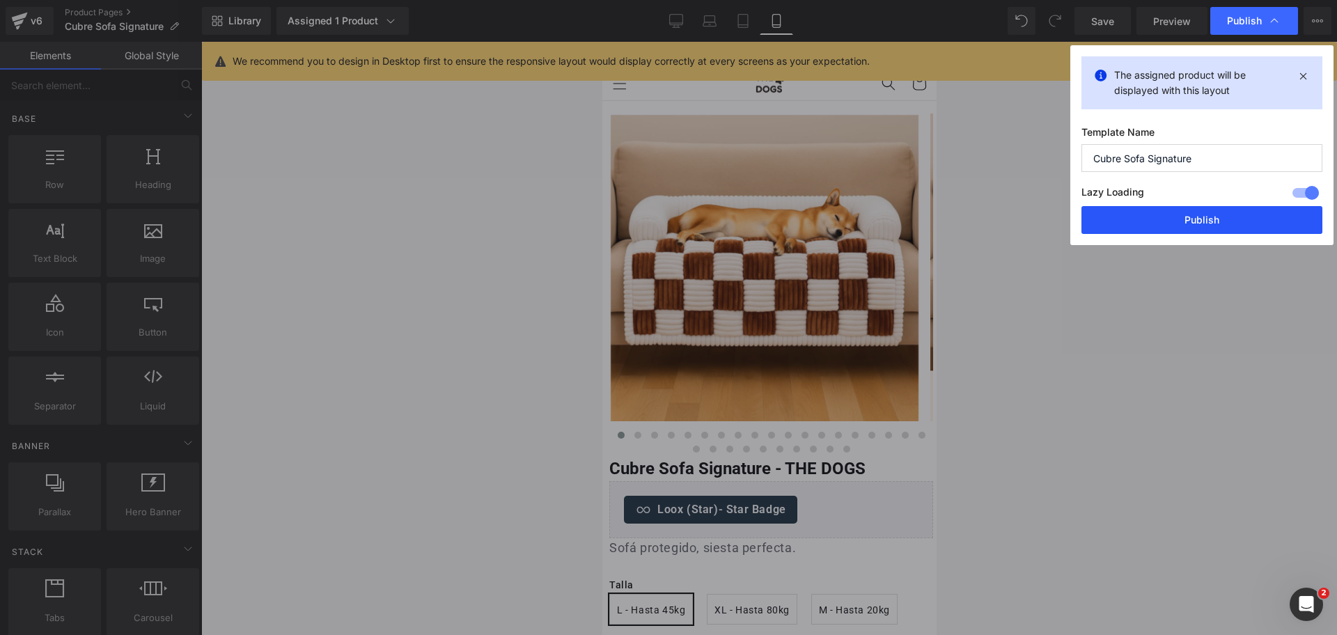
click at [1190, 214] on button "Publish" at bounding box center [1202, 220] width 241 height 28
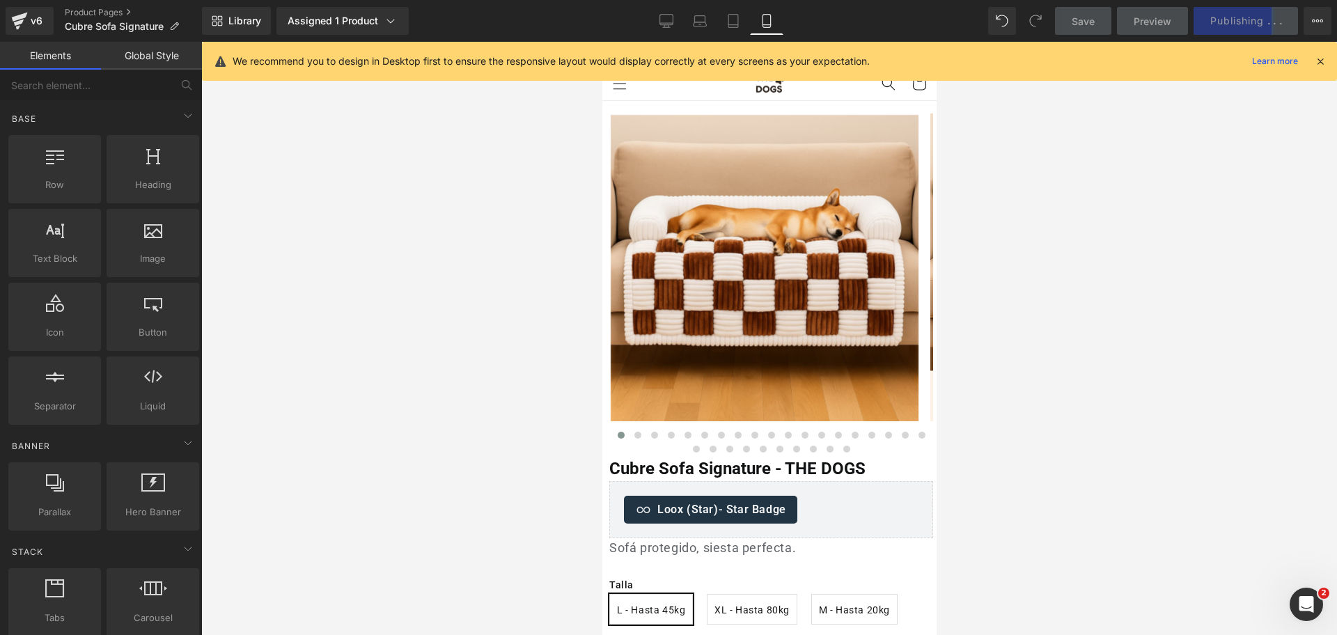
click at [1319, 61] on div "We recommend you to design in Desktop first to ensure the responsive layout wou…" at bounding box center [780, 61] width 1094 height 17
click at [1319, 61] on icon at bounding box center [1320, 61] width 13 height 13
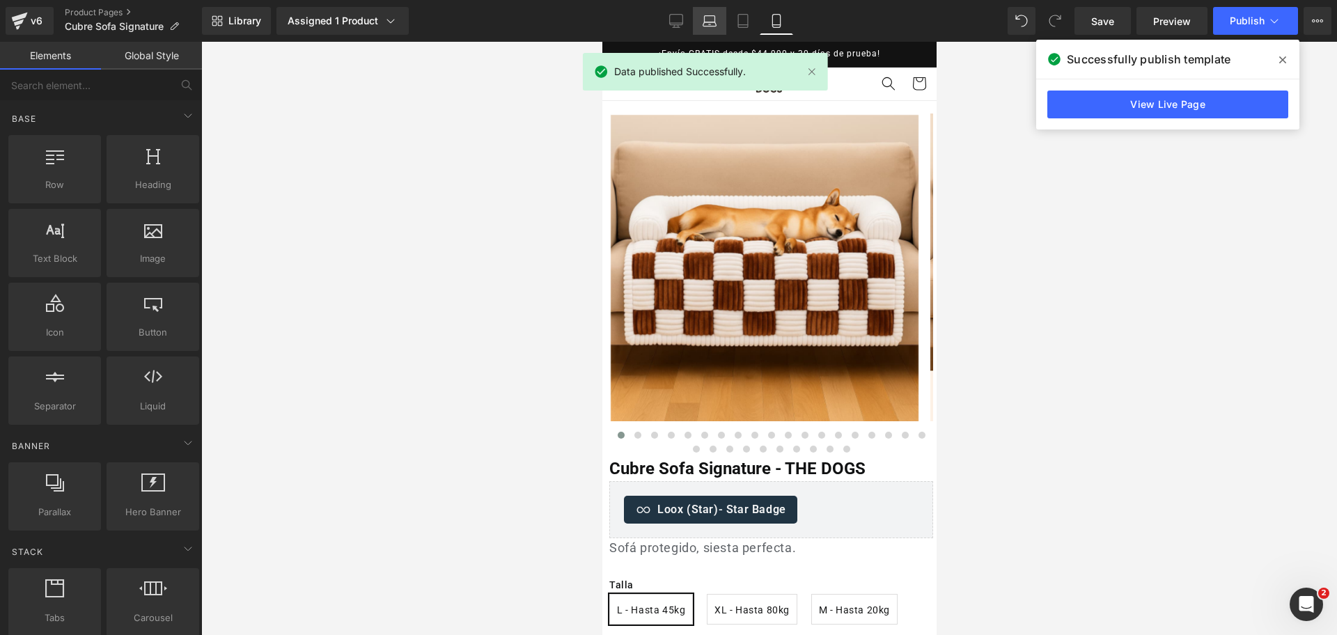
click at [697, 33] on link "Laptop" at bounding box center [709, 21] width 33 height 28
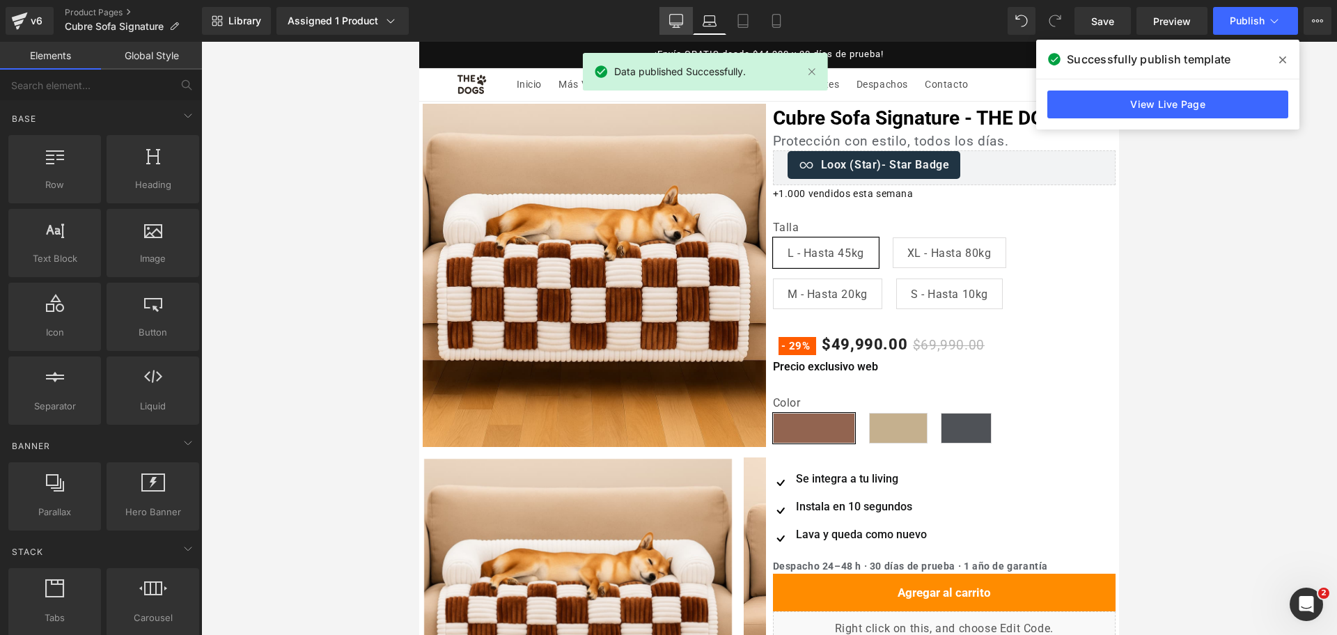
scroll to position [60, 0]
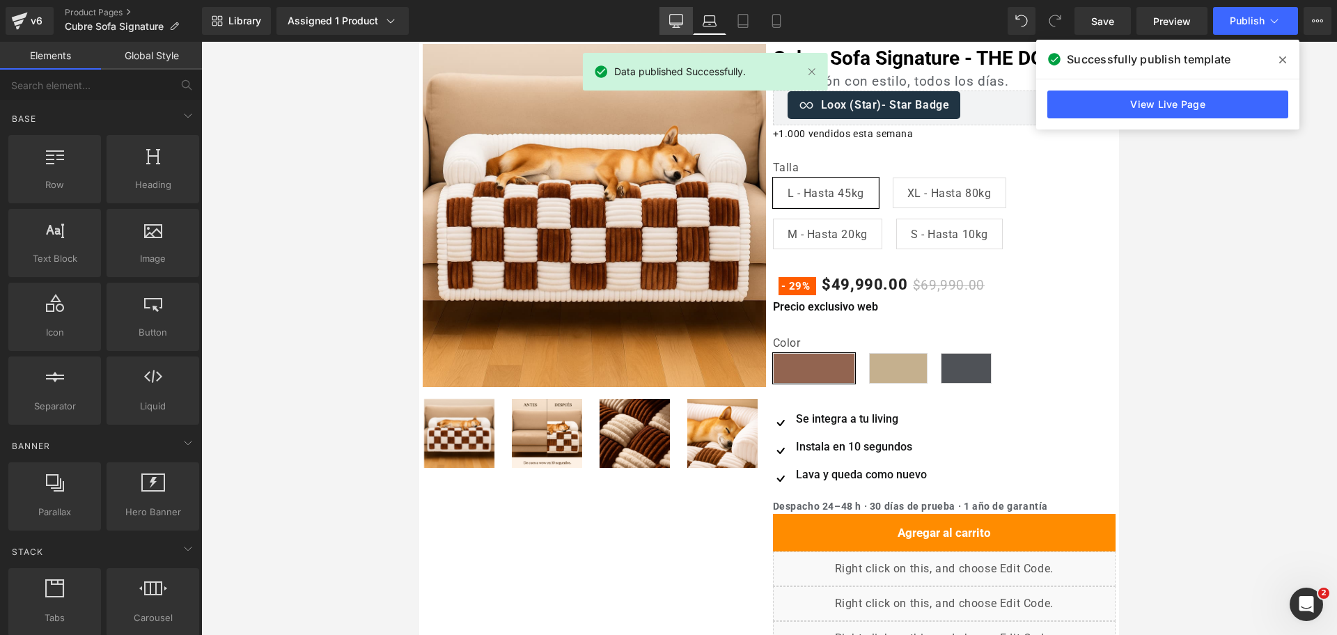
click at [670, 23] on icon at bounding box center [676, 20] width 13 height 10
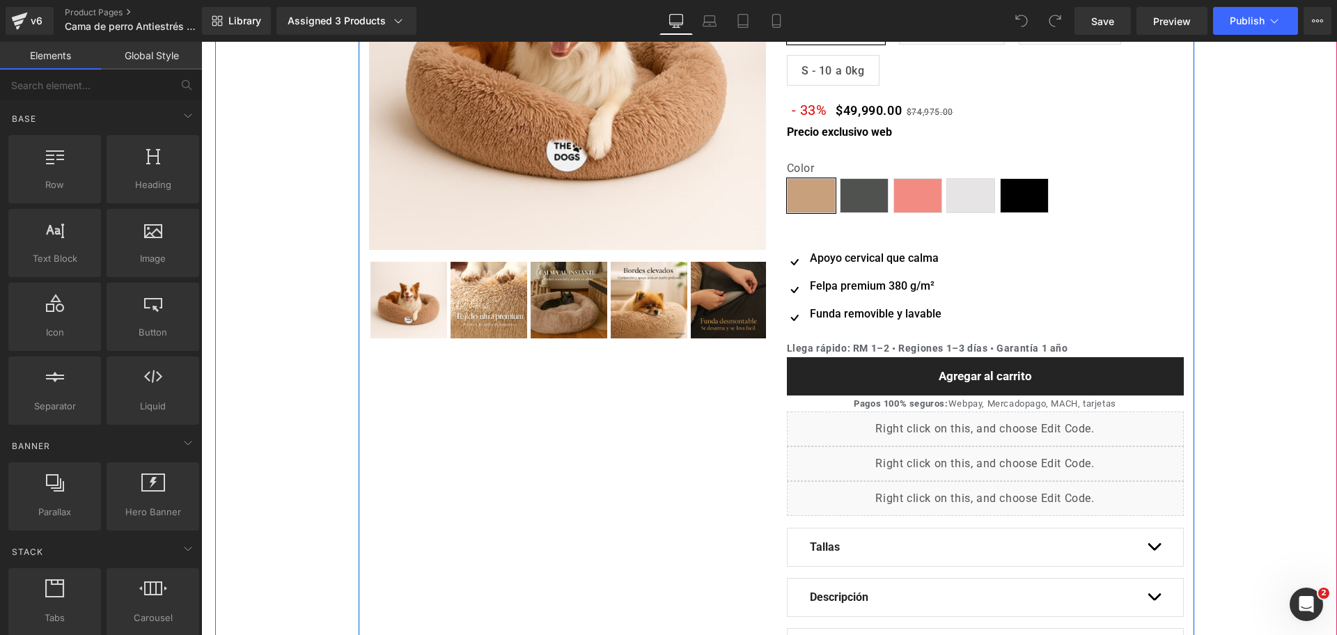
scroll to position [261, 0]
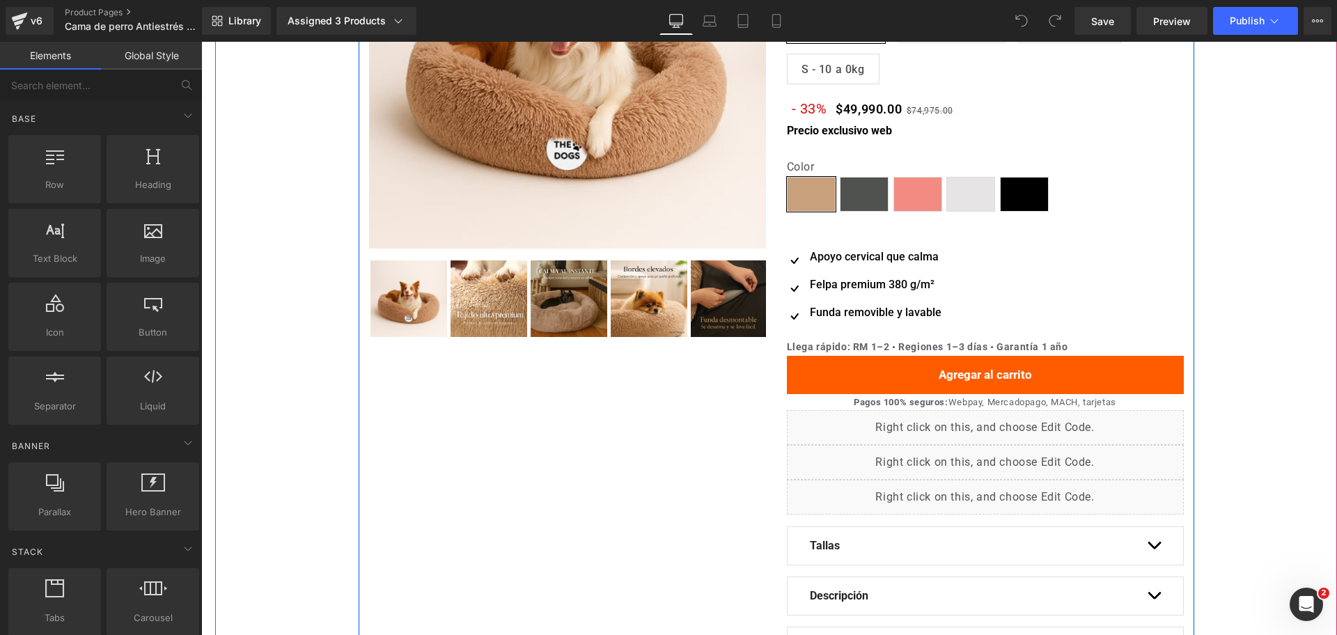
click at [994, 404] on div "Pagos 100% seguros: Webpay, Mercadopago, MACH, tarjetas Text Block" at bounding box center [985, 402] width 397 height 16
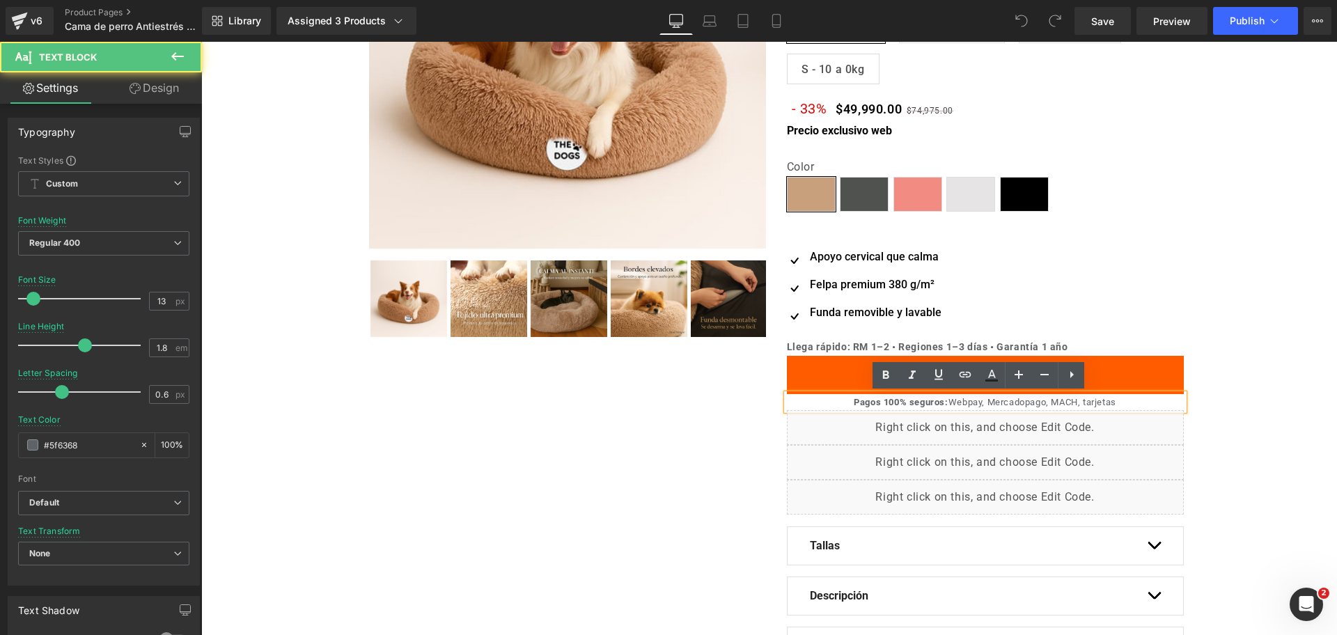
click at [1237, 385] on div "Oferta (P) Image ‹ ›" at bounding box center [776, 293] width 1122 height 882
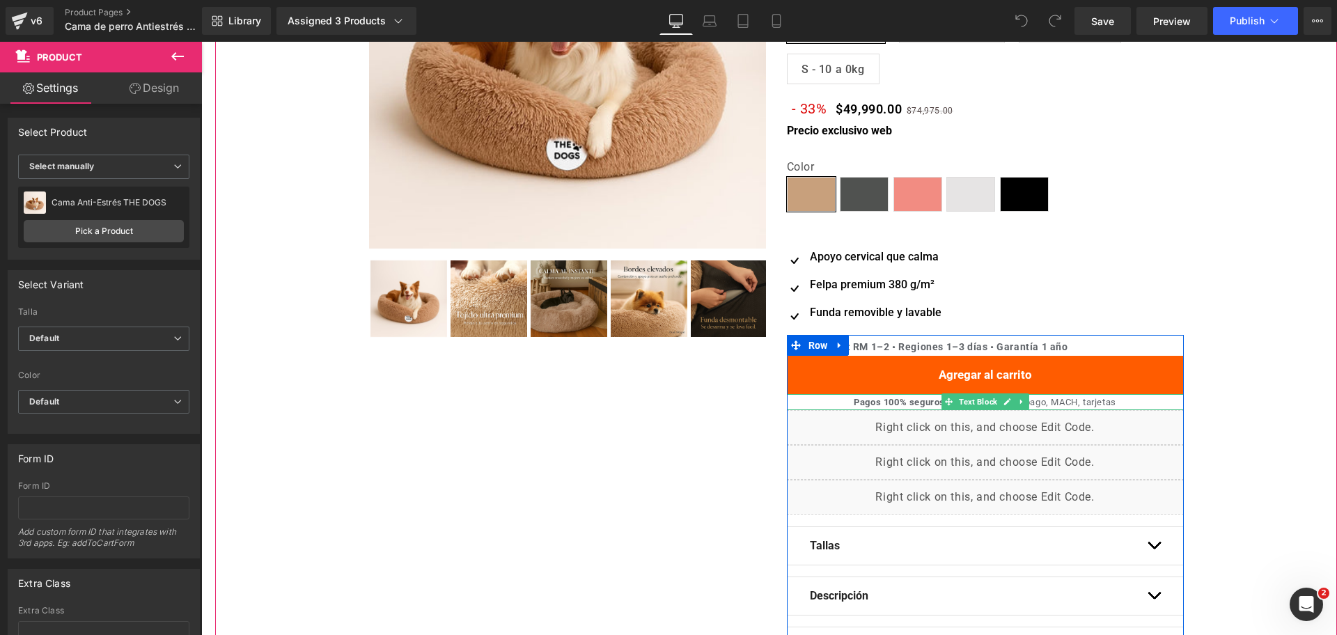
click at [1018, 405] on icon at bounding box center [1022, 402] width 8 height 8
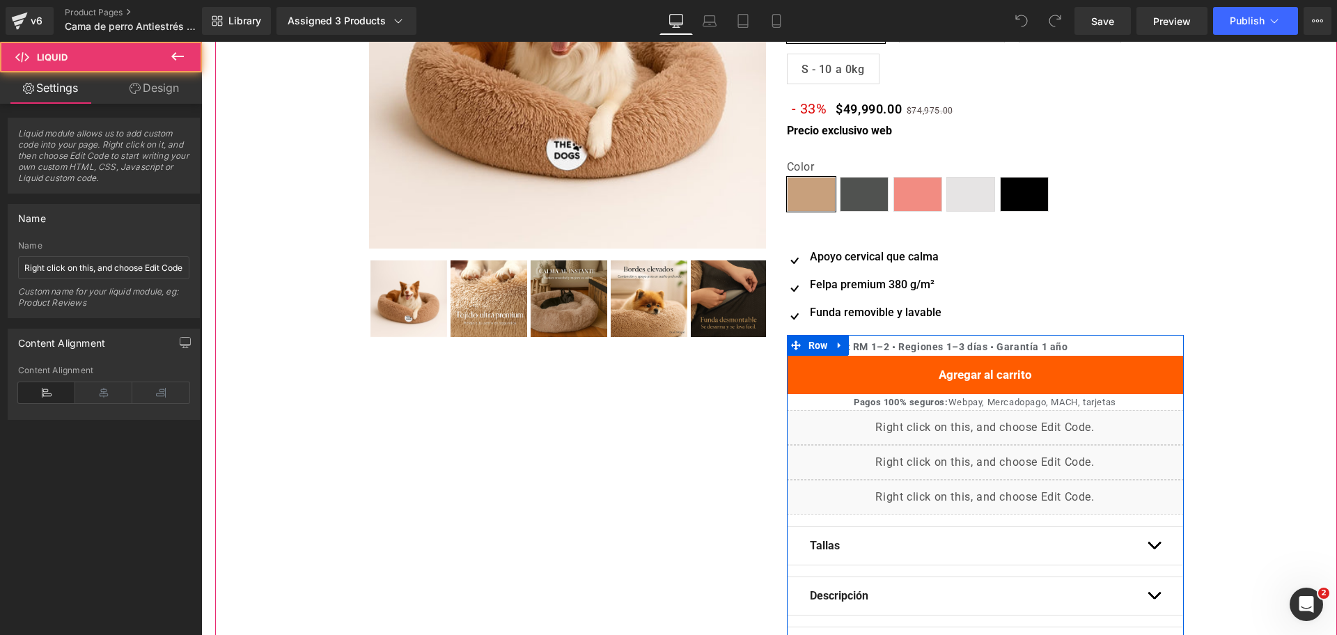
click at [1018, 410] on div "Liquid" at bounding box center [985, 427] width 397 height 35
click at [1140, 384] on button "Agregar al carrito" at bounding box center [985, 375] width 397 height 38
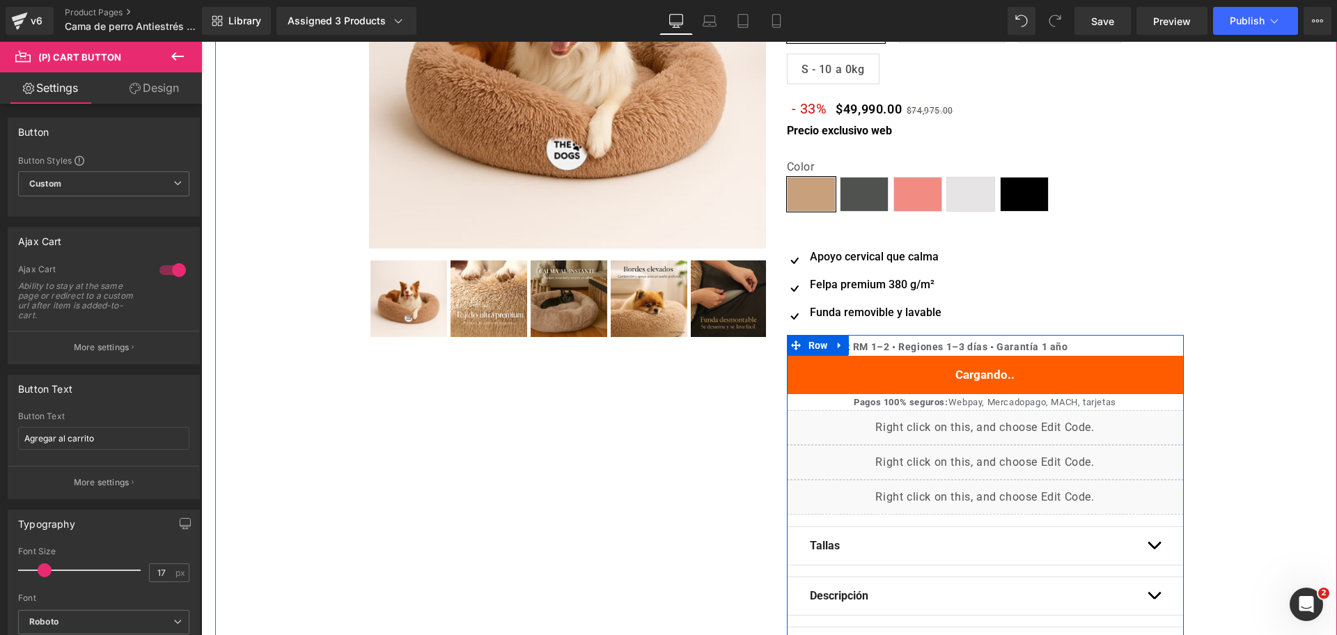
click at [959, 347] on span "Text Block" at bounding box center [978, 347] width 44 height 17
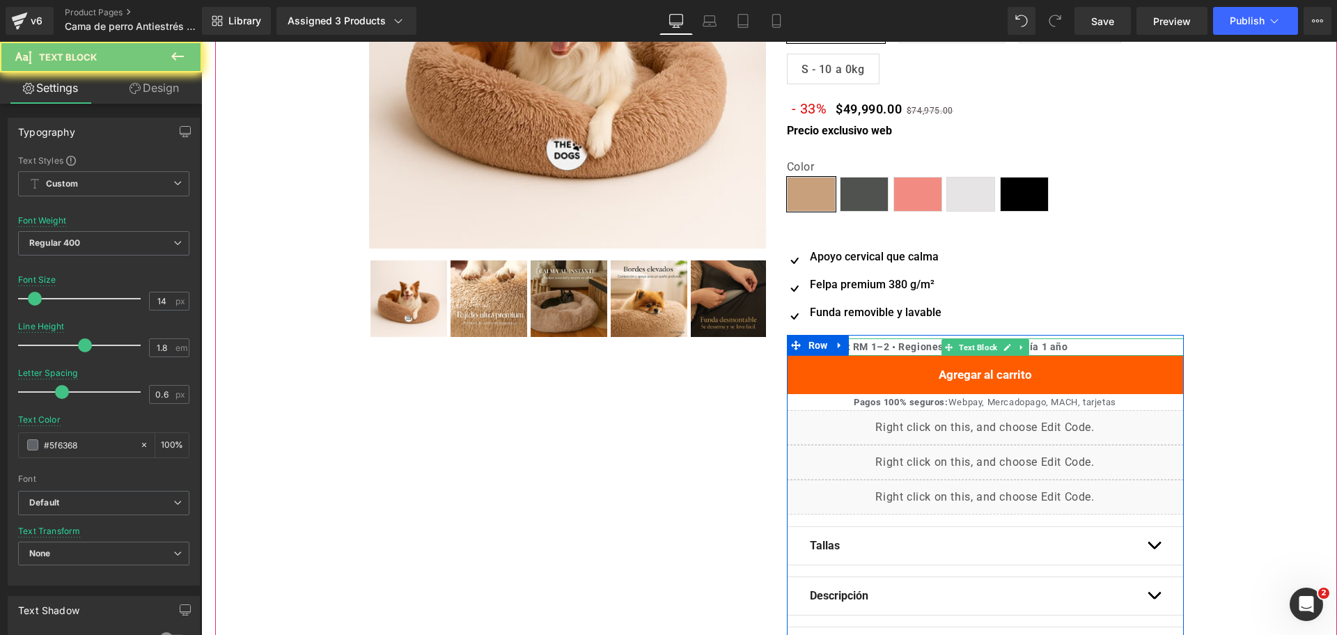
click at [928, 346] on b "Llega rápido: RM 1–2 • Regiones 1–3 días • Garantía 1 año" at bounding box center [927, 346] width 281 height 11
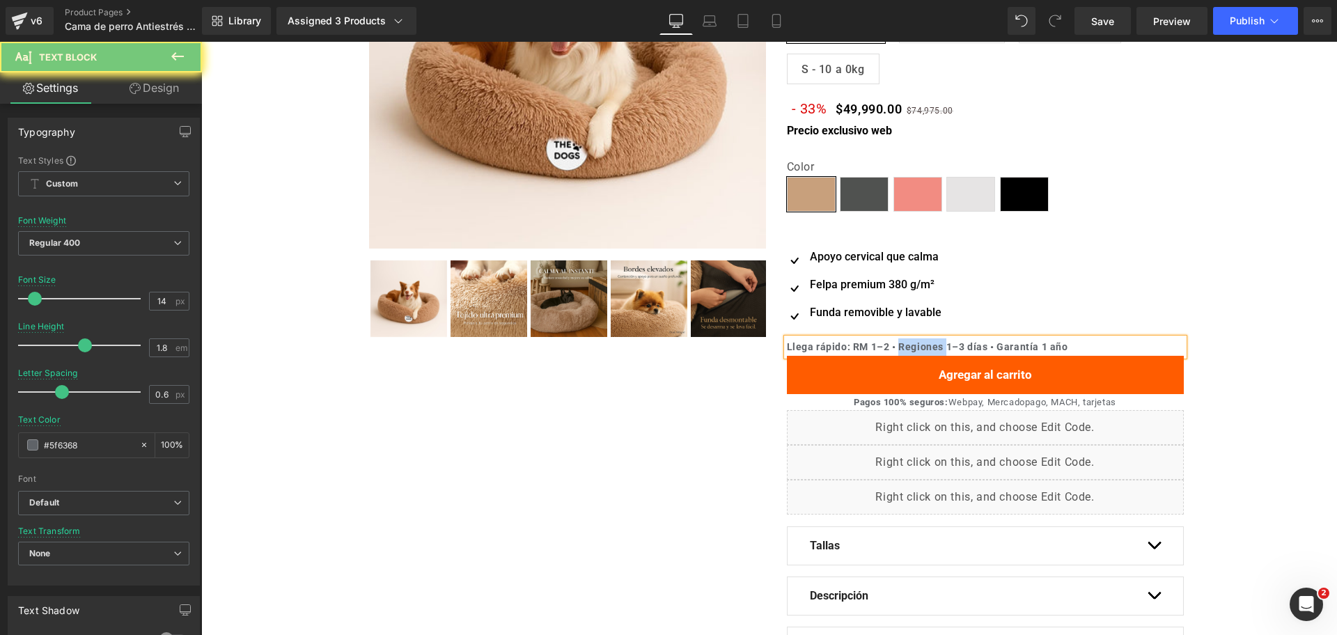
click at [928, 346] on b "Llega rápido: RM 1–2 • Regiones 1–3 días • Garantía 1 año" at bounding box center [927, 346] width 281 height 11
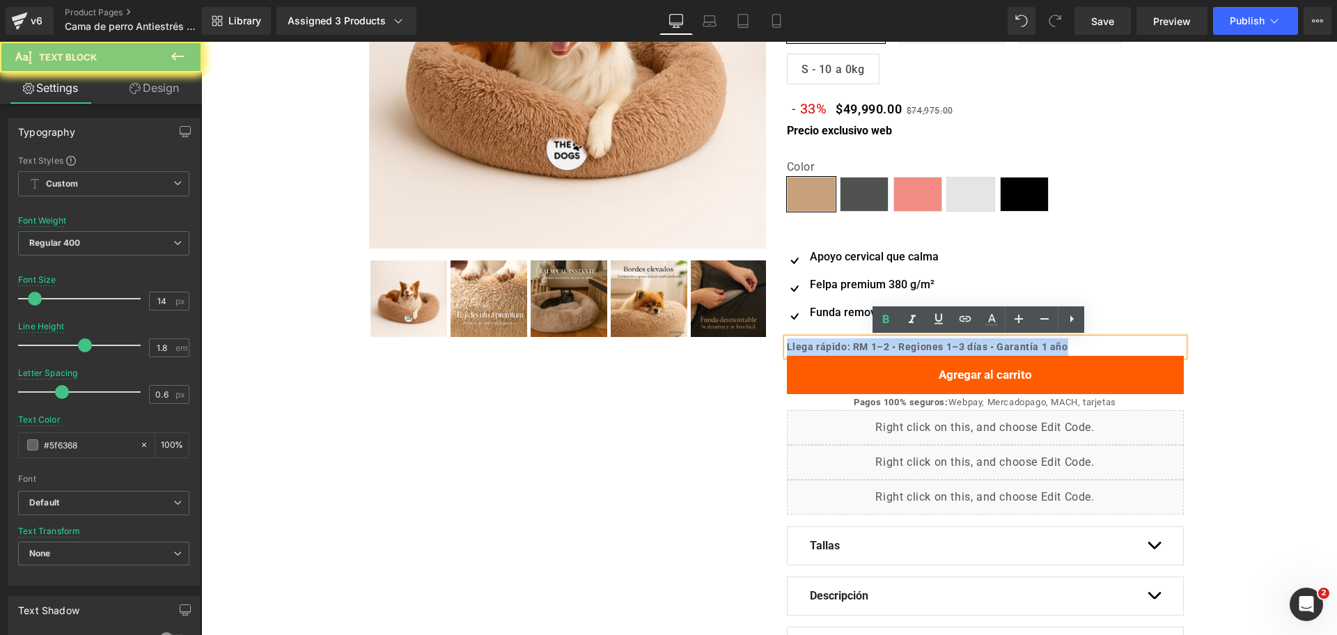
click at [928, 346] on b "Llega rápido: RM 1–2 • Regiones 1–3 días • Garantía 1 año" at bounding box center [927, 346] width 281 height 11
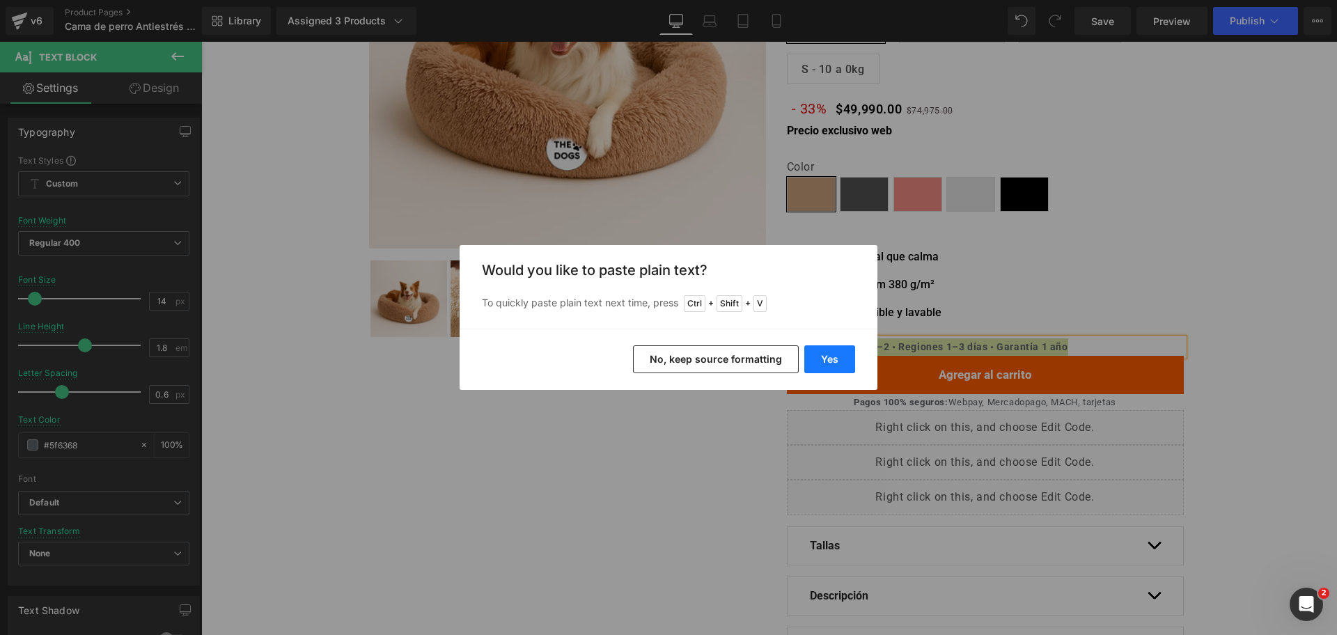
click at [834, 371] on button "Yes" at bounding box center [829, 359] width 51 height 28
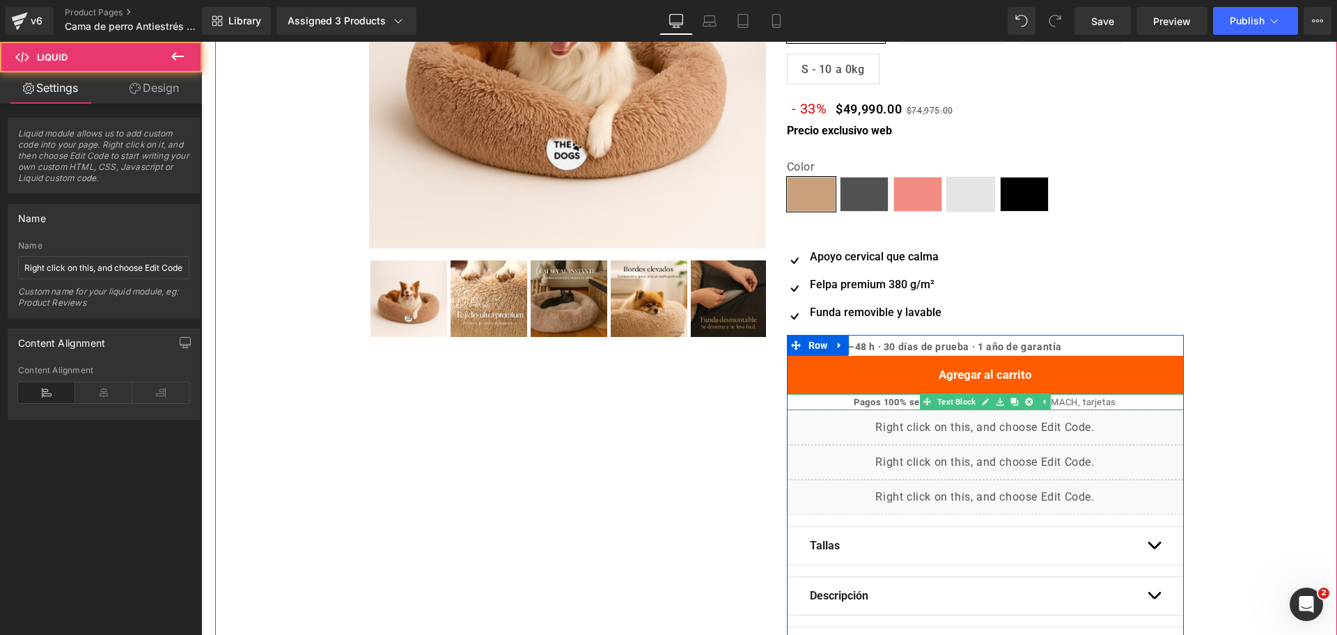
click at [1029, 410] on div "Liquid" at bounding box center [985, 427] width 397 height 35
drag, startPoint x: 1263, startPoint y: 384, endPoint x: 1250, endPoint y: 392, distance: 15.9
click at [1263, 386] on div "Oferta (P) Image ‹ ›" at bounding box center [776, 293] width 1122 height 882
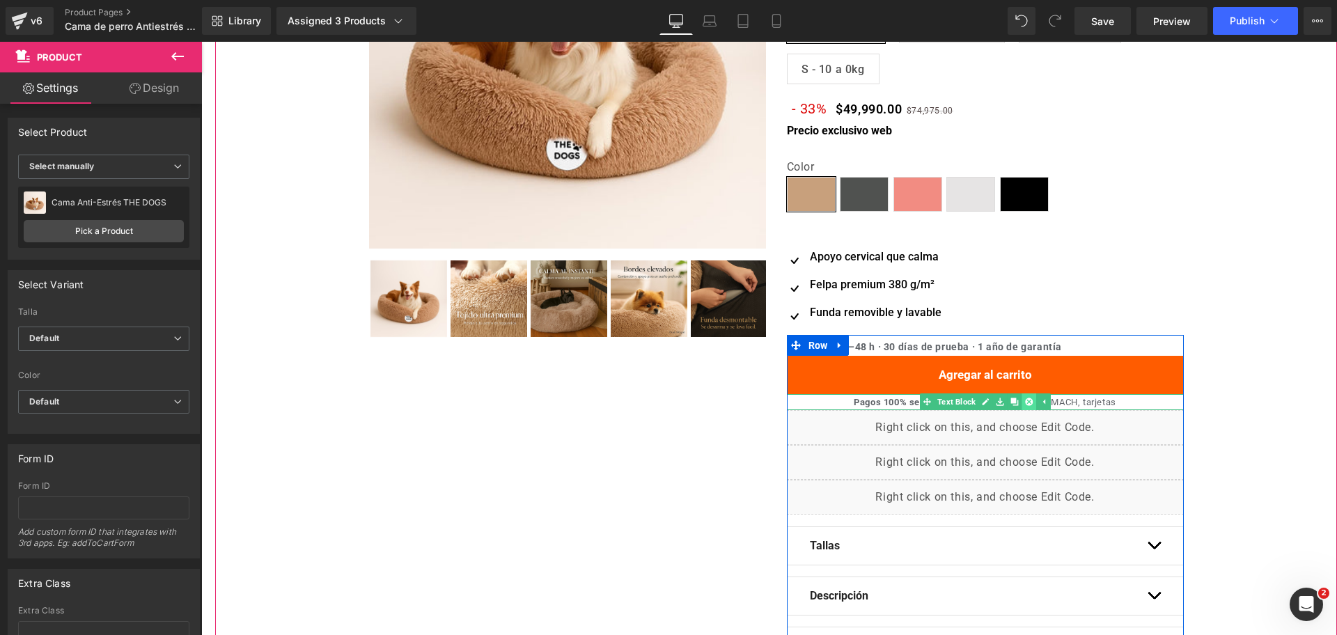
click at [1029, 402] on link at bounding box center [1029, 402] width 15 height 17
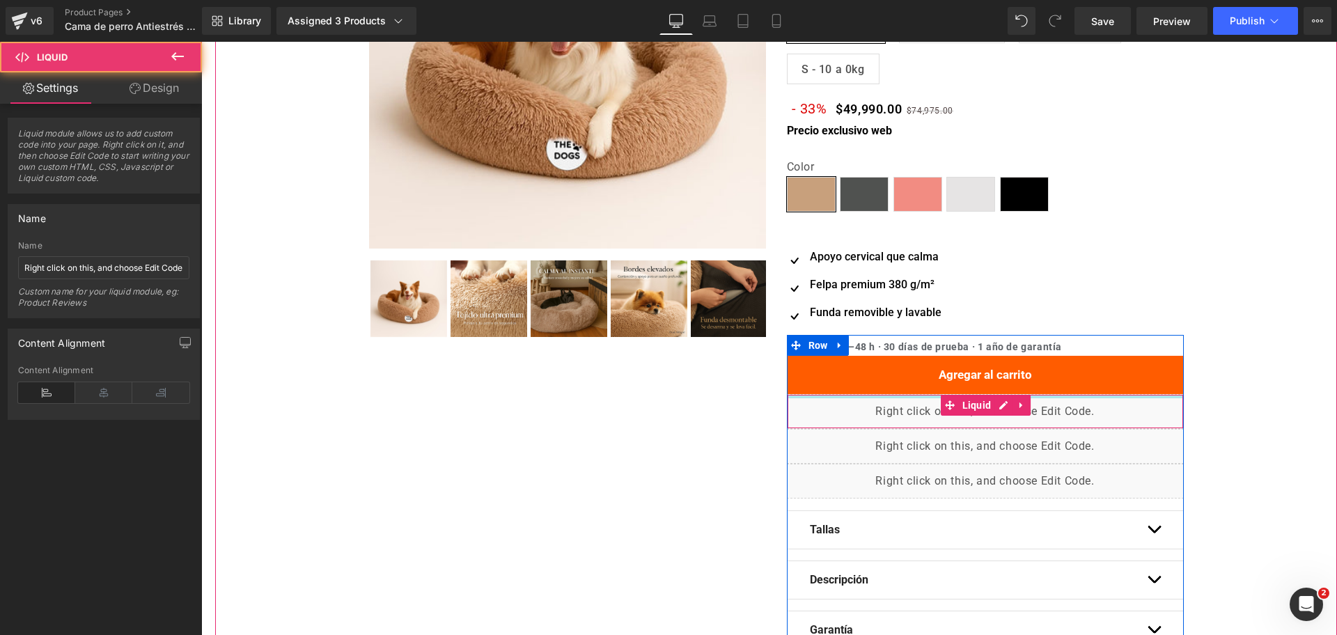
click at [1055, 395] on div at bounding box center [986, 396] width 396 height 3
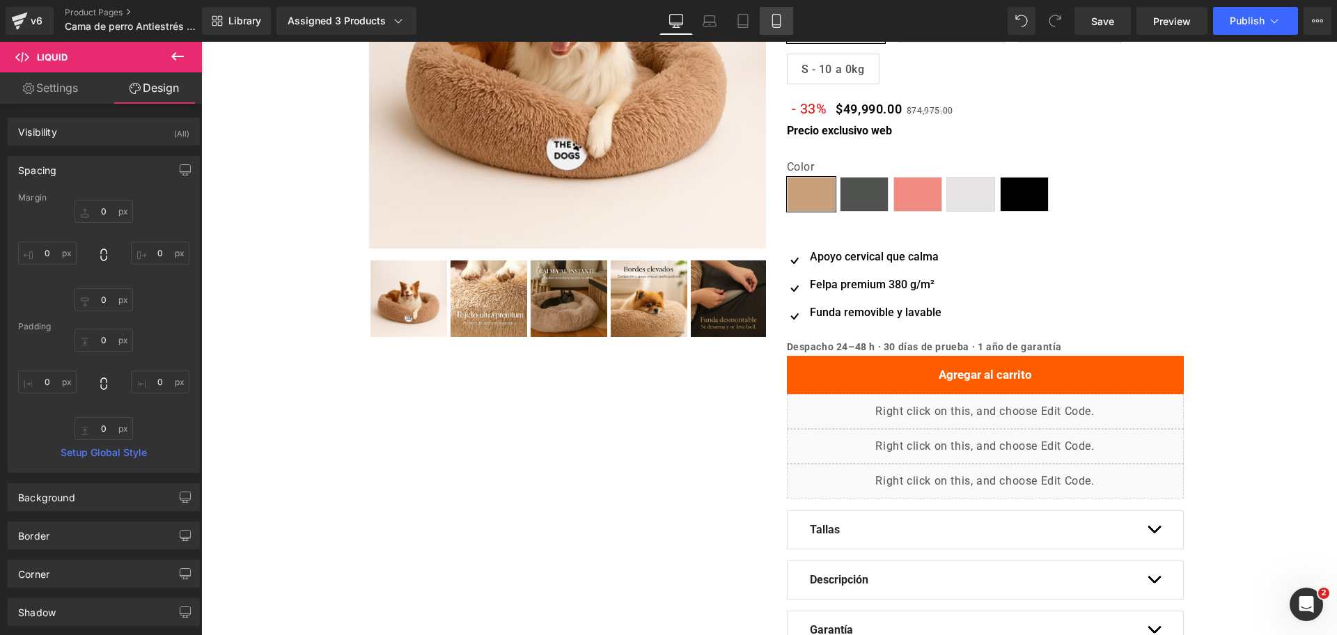
click at [778, 33] on link "Mobile" at bounding box center [776, 21] width 33 height 28
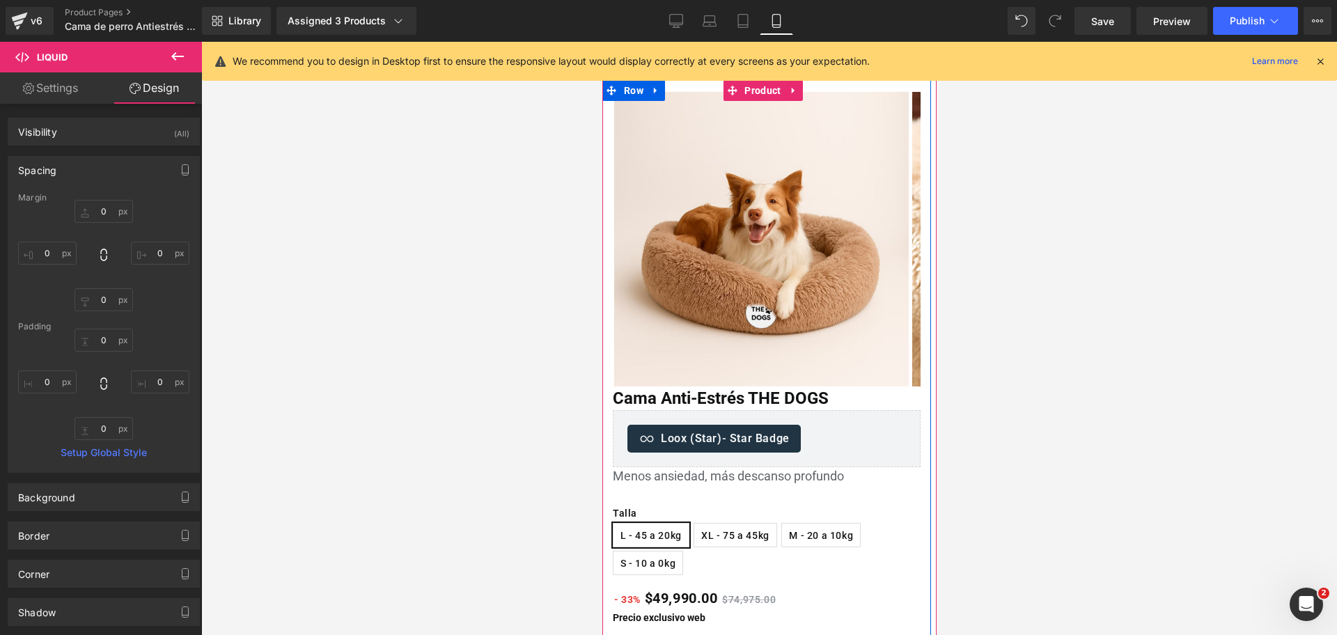
scroll to position [0, 0]
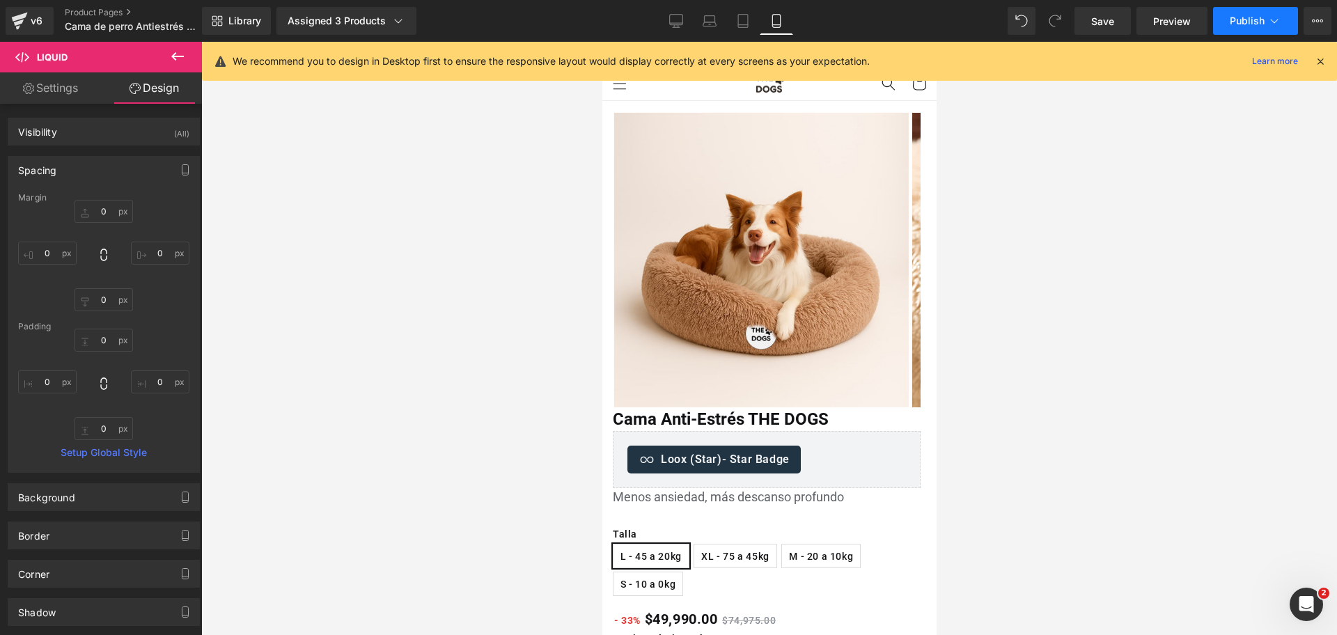
click at [1246, 24] on span "Publish" at bounding box center [1247, 20] width 35 height 11
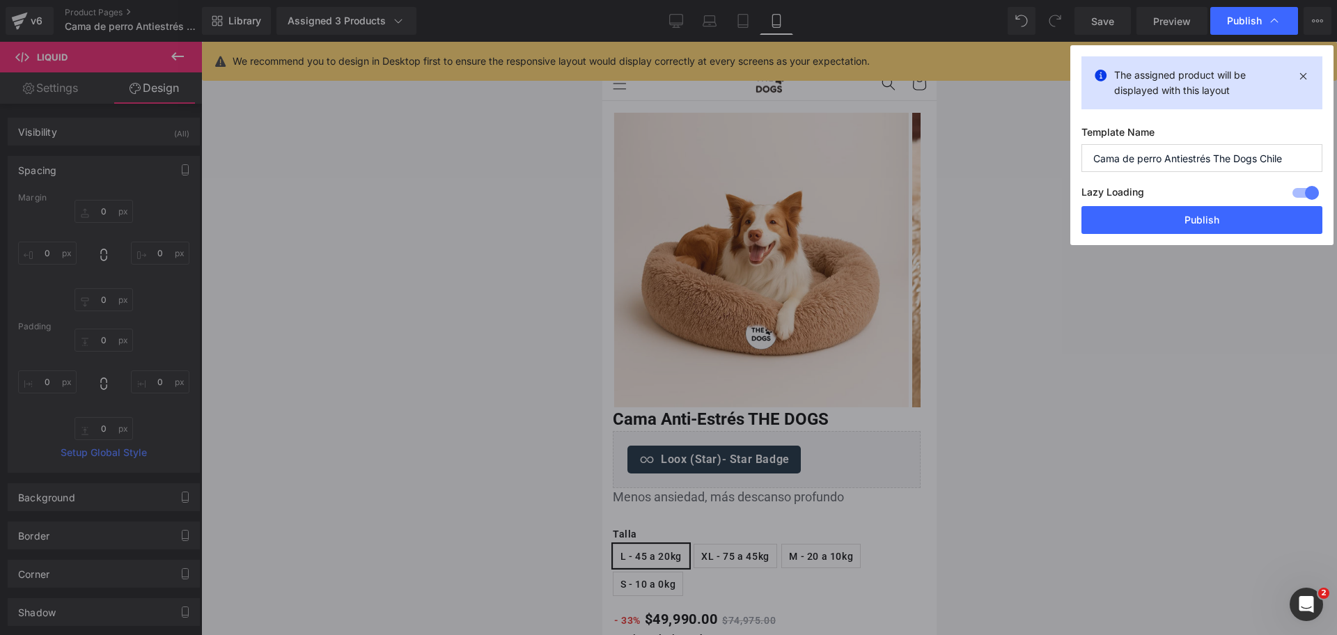
click at [1243, 223] on button "Publish" at bounding box center [1202, 220] width 241 height 28
